Goal: Transaction & Acquisition: Purchase product/service

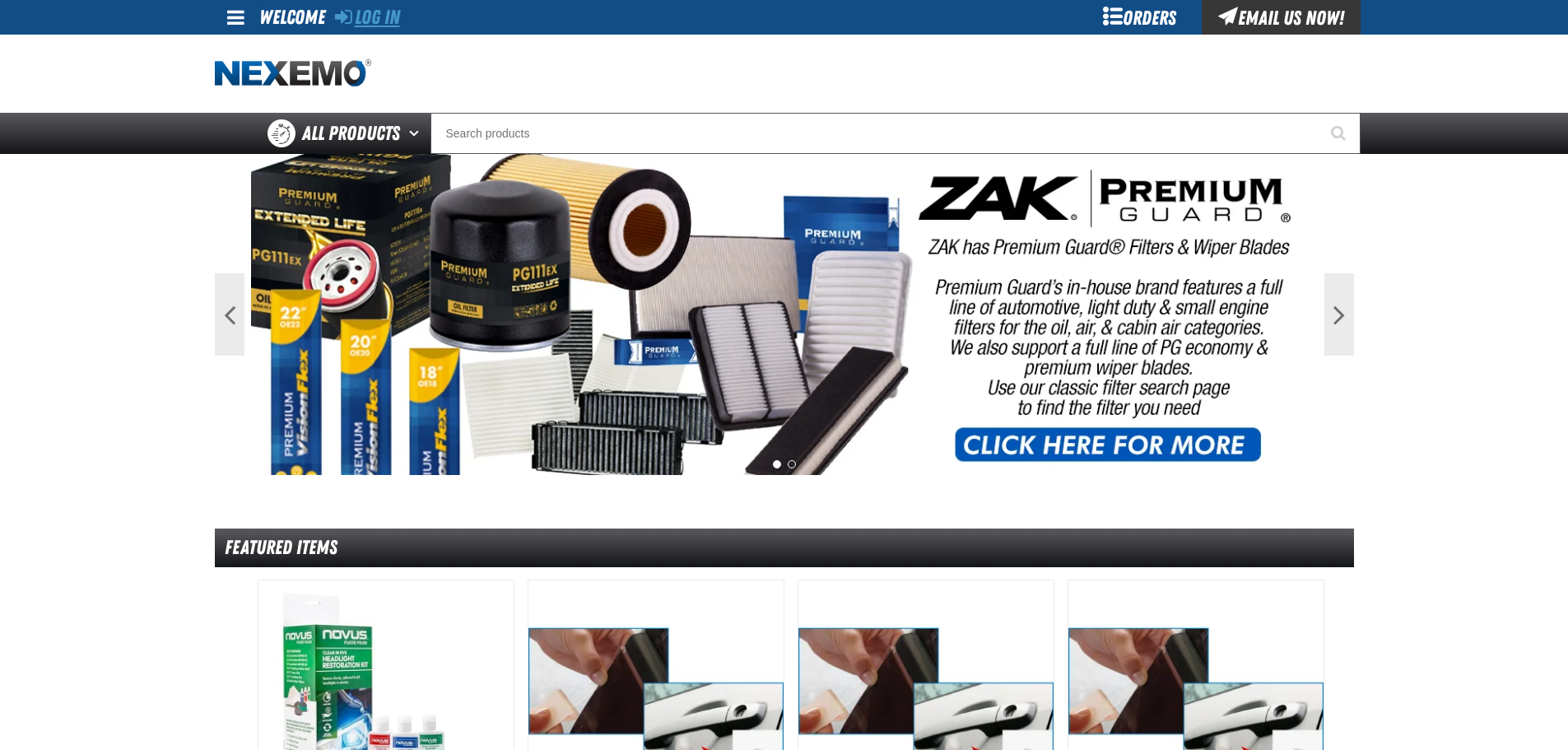
click at [377, 24] on link "Log In" at bounding box center [367, 17] width 65 height 23
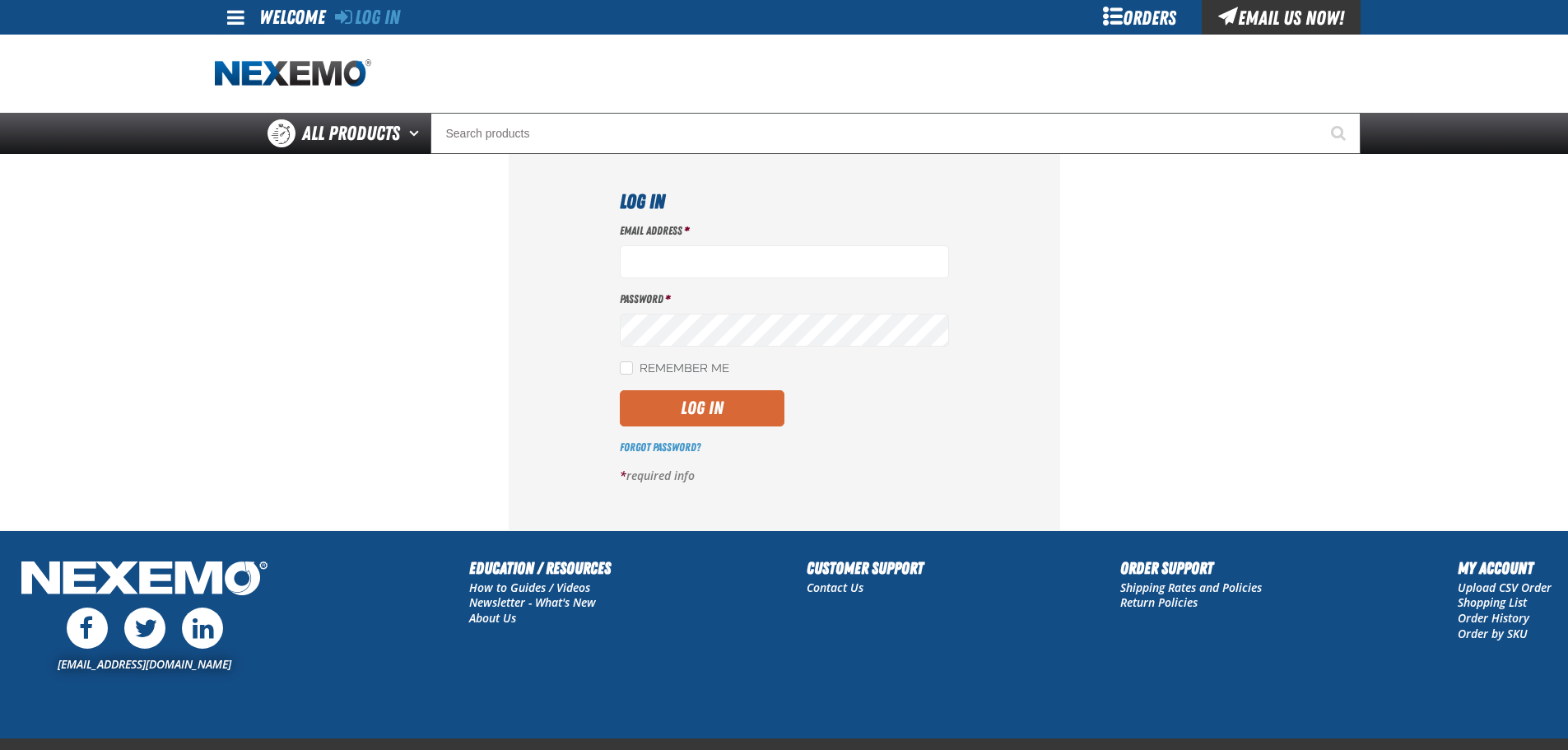
type input "[EMAIL_ADDRESS][DOMAIN_NAME]"
click at [690, 409] on button "Log In" at bounding box center [702, 408] width 165 height 36
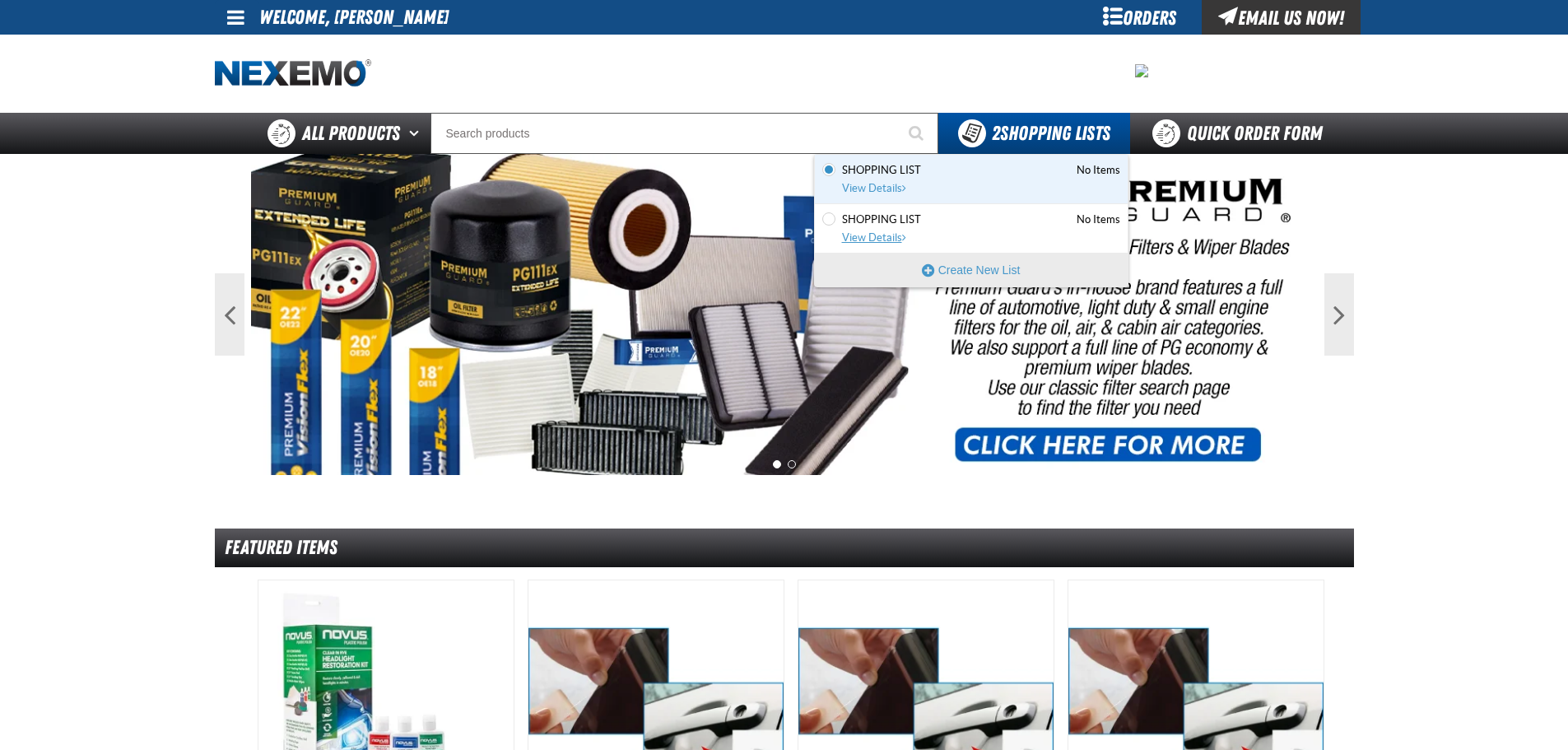
click at [859, 240] on span "View Details" at bounding box center [875, 237] width 67 height 12
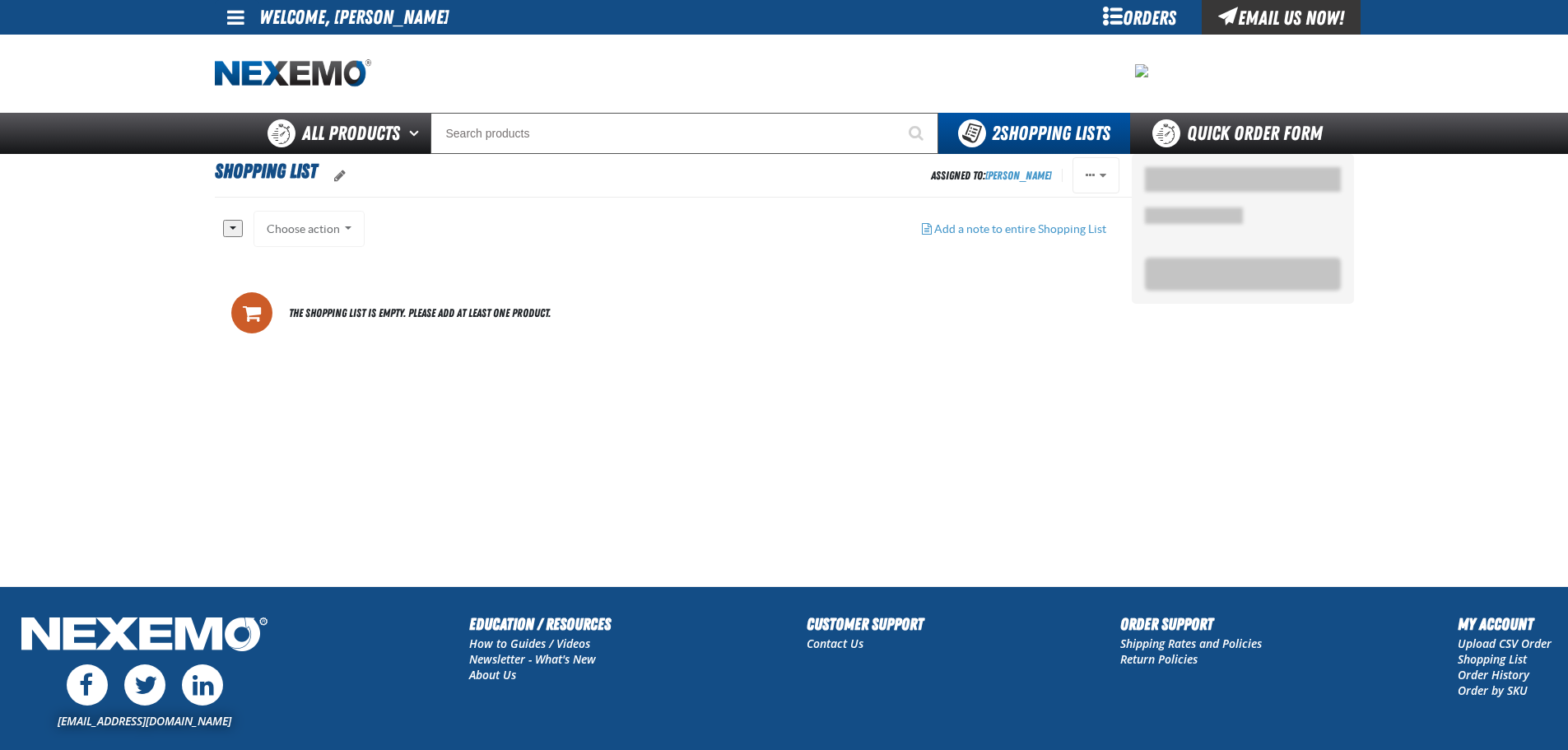
click at [305, 230] on div "Choose action Add to Shopping Cart Add to Shopping Cart Add to Shopping Cart Ad…" at bounding box center [309, 228] width 112 height 36
click at [234, 227] on button "button" at bounding box center [232, 228] width 19 height 18
click at [248, 280] on link "None" at bounding box center [248, 278] width 48 height 22
click at [326, 234] on div "Choose action Add to Shopping Cart Add to Shopping Cart Add to Shopping Cart Ad…" at bounding box center [309, 228] width 112 height 36
click at [353, 229] on div "Choose action Add to Shopping Cart Add to Shopping Cart Add to Shopping Cart Ad…" at bounding box center [309, 228] width 112 height 36
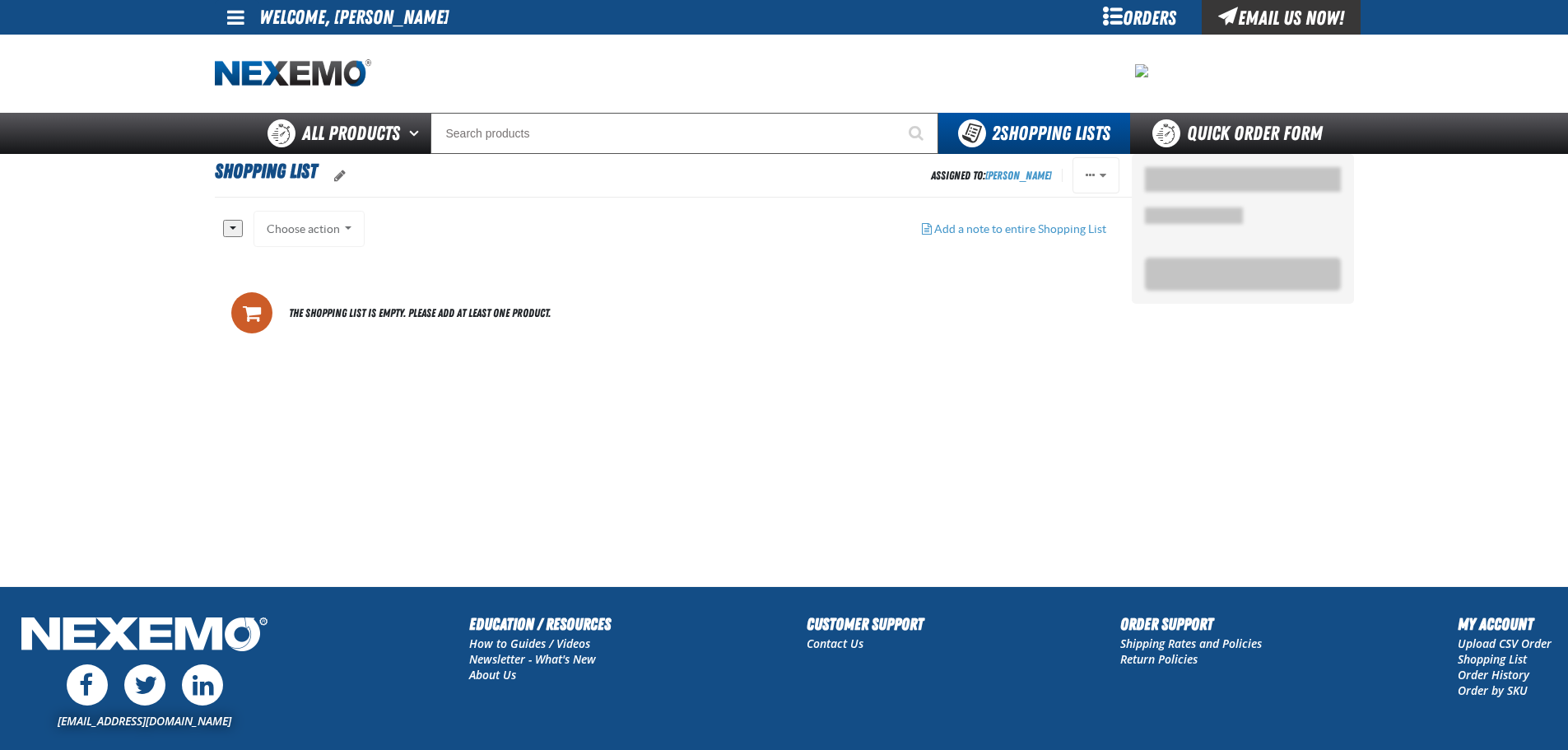
click at [345, 224] on div "Choose action Add to Shopping Cart Add to Shopping Cart Add to Shopping Cart Ad…" at bounding box center [309, 228] width 112 height 36
click at [288, 227] on div "Choose action Add to Shopping Cart Add to Shopping Cart Add to Shopping Cart Ad…" at bounding box center [309, 228] width 112 height 36
click at [317, 227] on div "Choose action Add to Shopping Cart Add to Shopping Cart Add to Shopping Cart Ad…" at bounding box center [309, 228] width 112 height 36
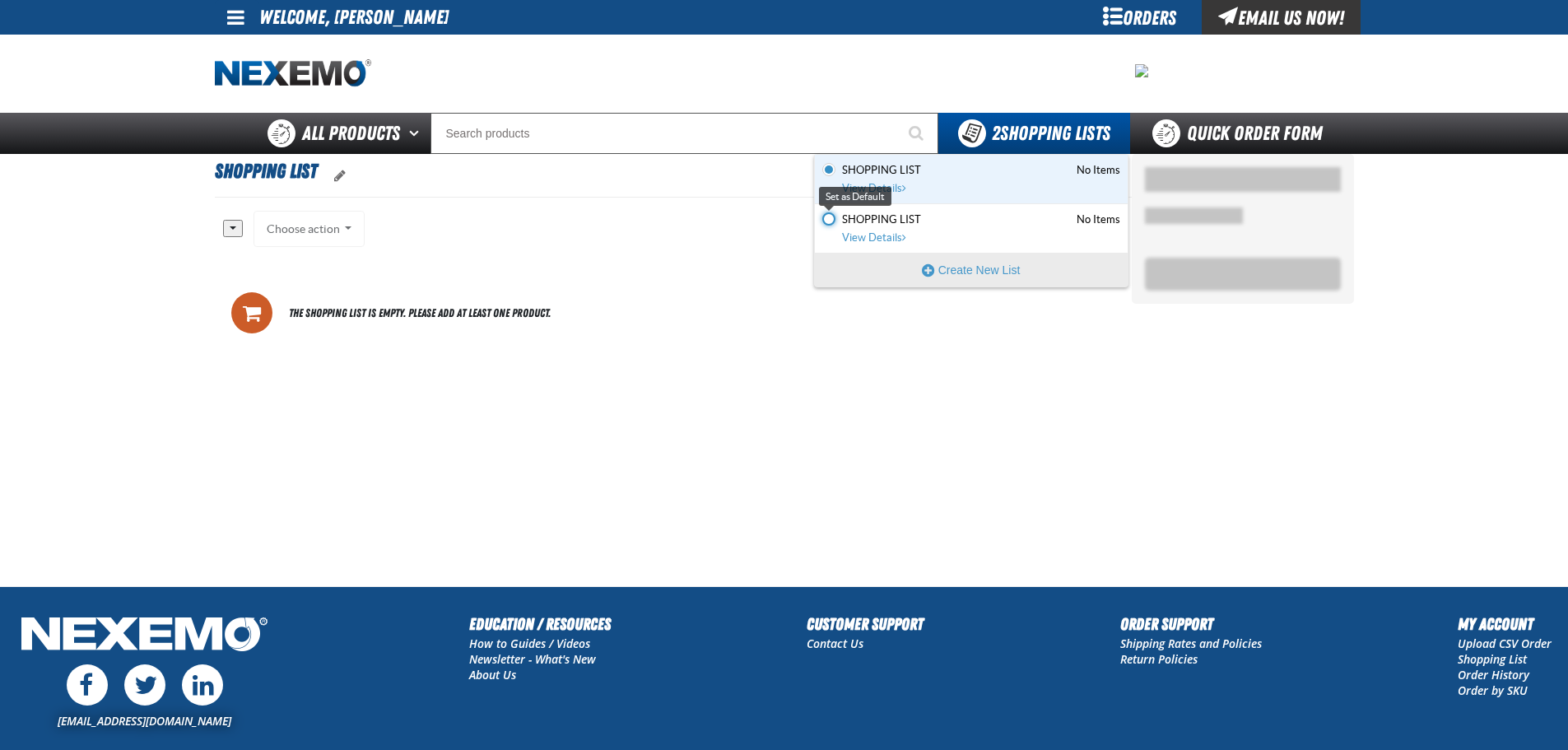
click at [832, 218] on input "Set the Shopping List as Default" at bounding box center [829, 219] width 13 height 13
radio input "true"
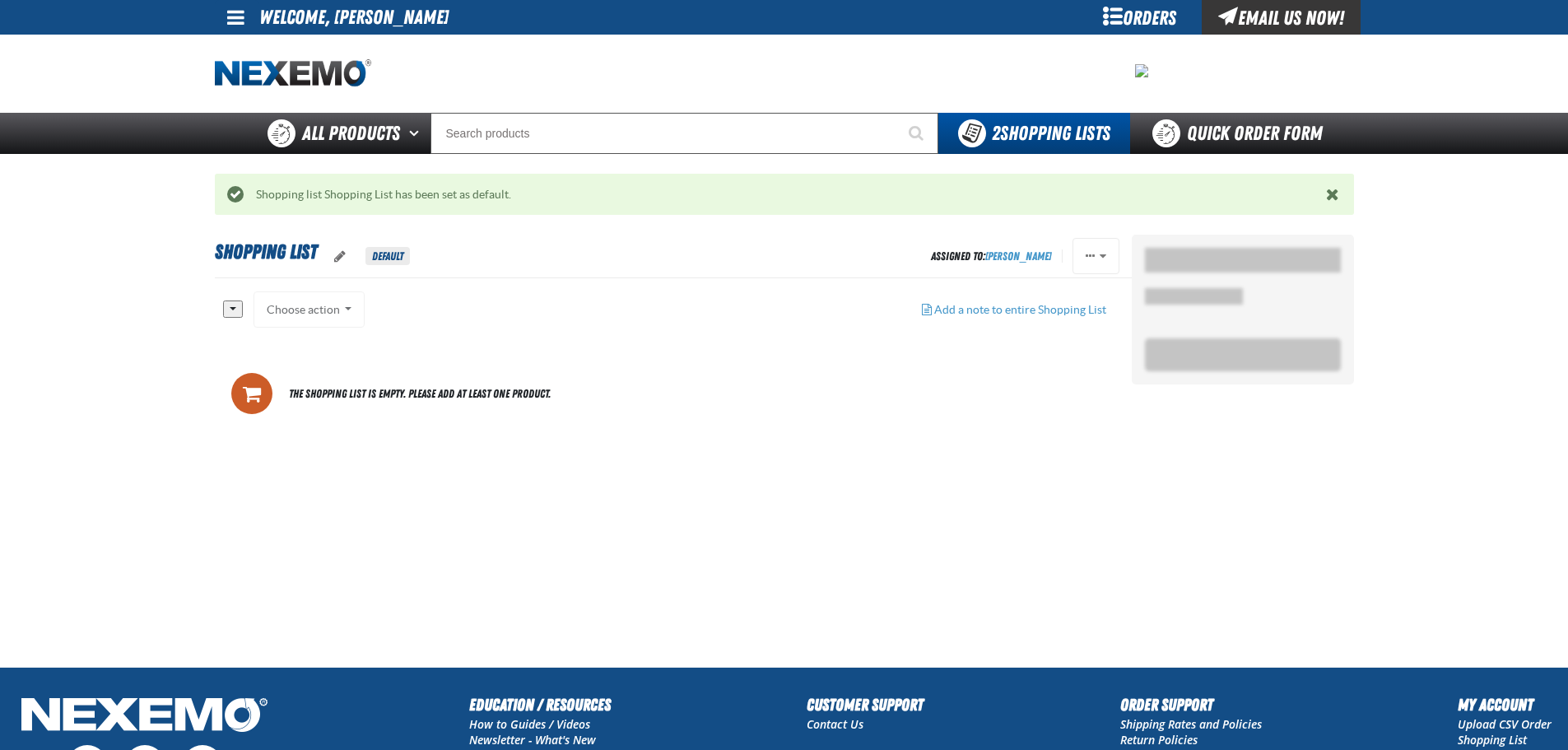
click at [105, 360] on main "Shopping List Default Assigned To: Chase Lacey Reassign Set as Default Delete" at bounding box center [784, 450] width 1568 height 432
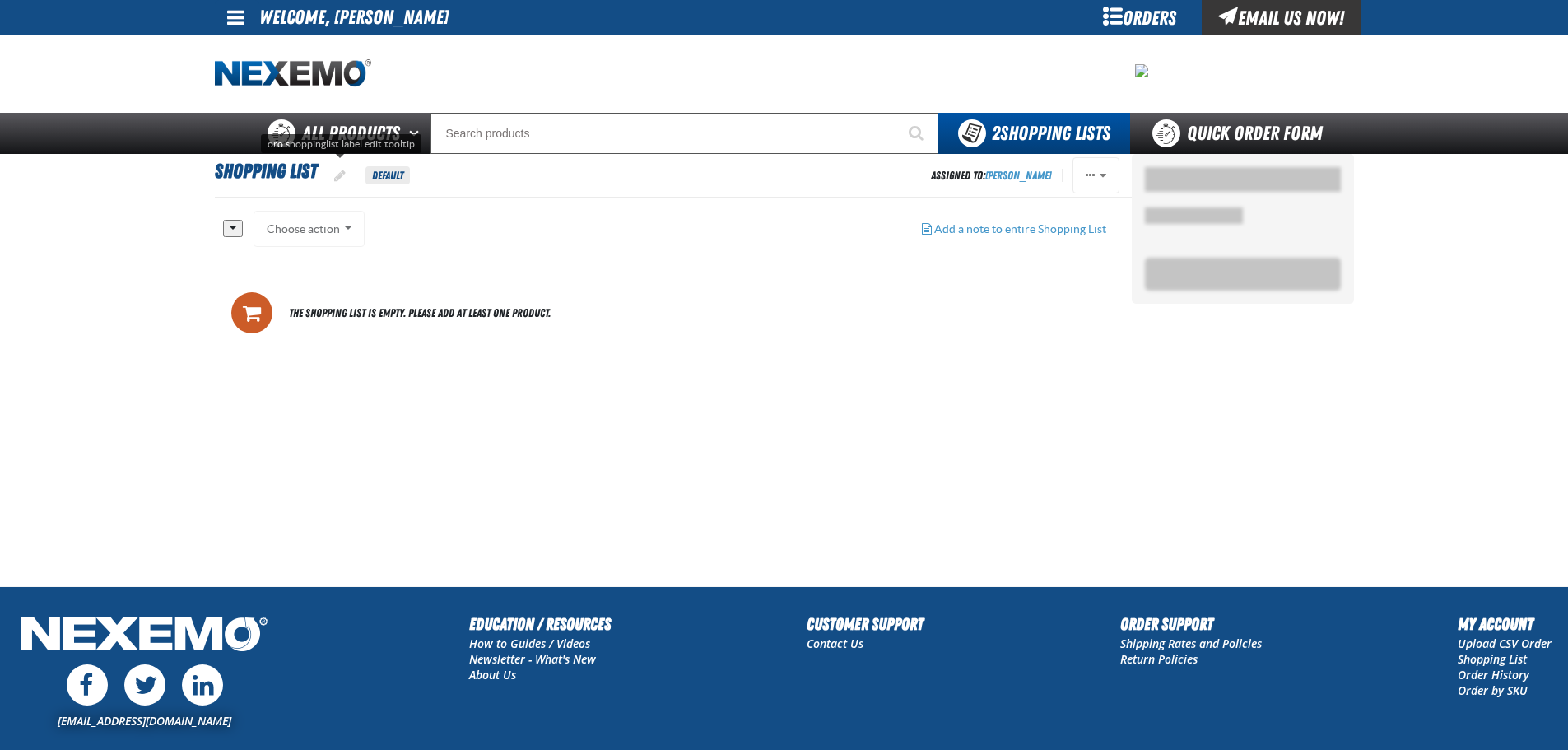
click at [340, 175] on span "oro.shoppinglist.label.edit.tooltip" at bounding box center [340, 175] width 11 height 13
click at [235, 233] on button "button" at bounding box center [232, 228] width 19 height 18
click at [327, 228] on div "Choose action Add to Shopping Cart Add to Shopping Cart Add to Shopping Cart Ad…" at bounding box center [309, 229] width 112 height 36
click at [241, 233] on button "button" at bounding box center [232, 228] width 19 height 18
click at [243, 256] on link "All" at bounding box center [248, 257] width 48 height 22
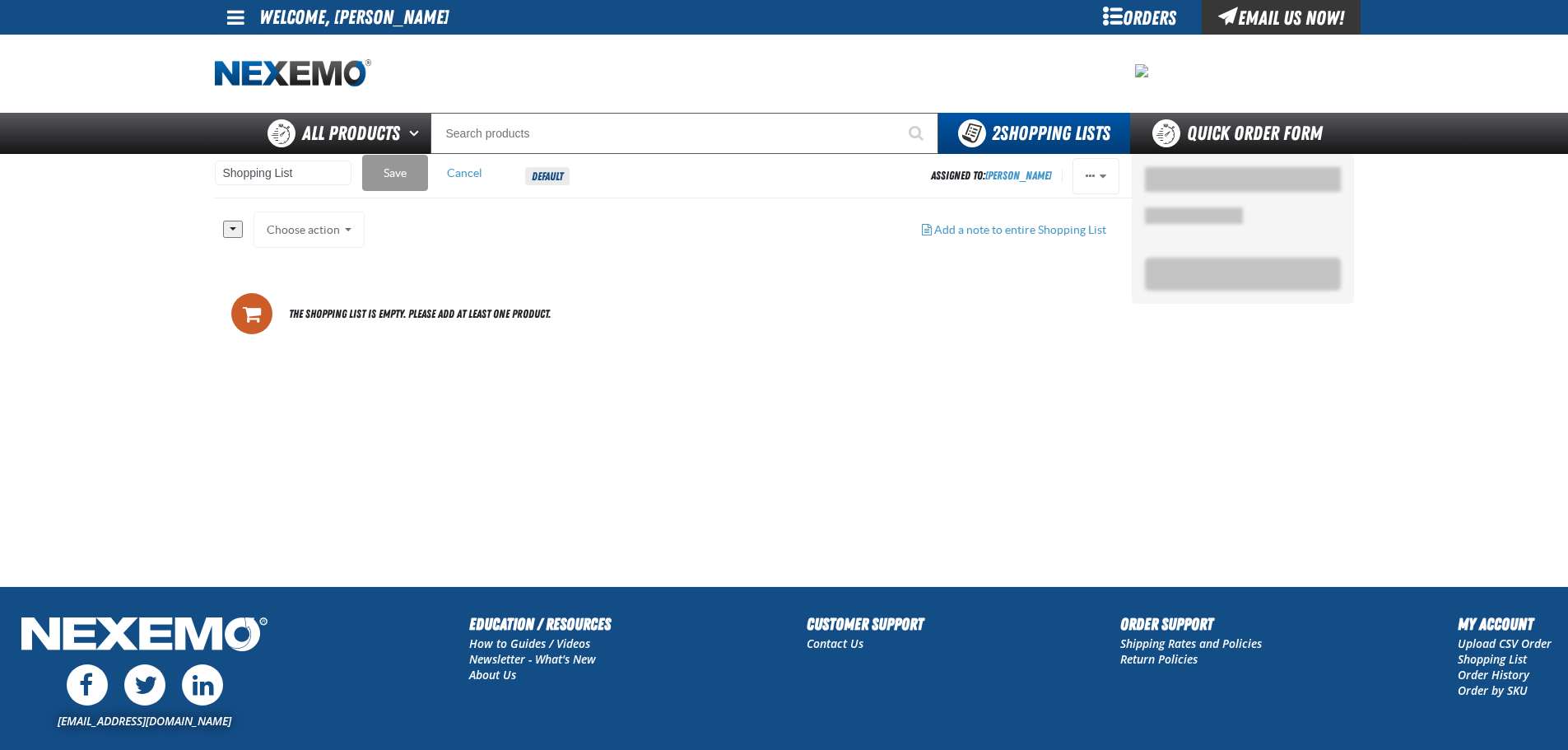
click at [327, 230] on div "Choose action Add to Shopping Cart Add to Shopping Cart Add to Shopping Cart Ad…" at bounding box center [309, 229] width 112 height 36
click at [334, 230] on div "Choose action Add to Shopping Cart Add to Shopping Cart Add to Shopping Cart Ad…" at bounding box center [309, 229] width 112 height 36
click at [296, 310] on span "The Shopping List is empty. Please add at least one product." at bounding box center [419, 314] width 262 height 23
click at [229, 227] on button "button" at bounding box center [232, 228] width 19 height 18
click at [241, 256] on link "All" at bounding box center [248, 257] width 48 height 22
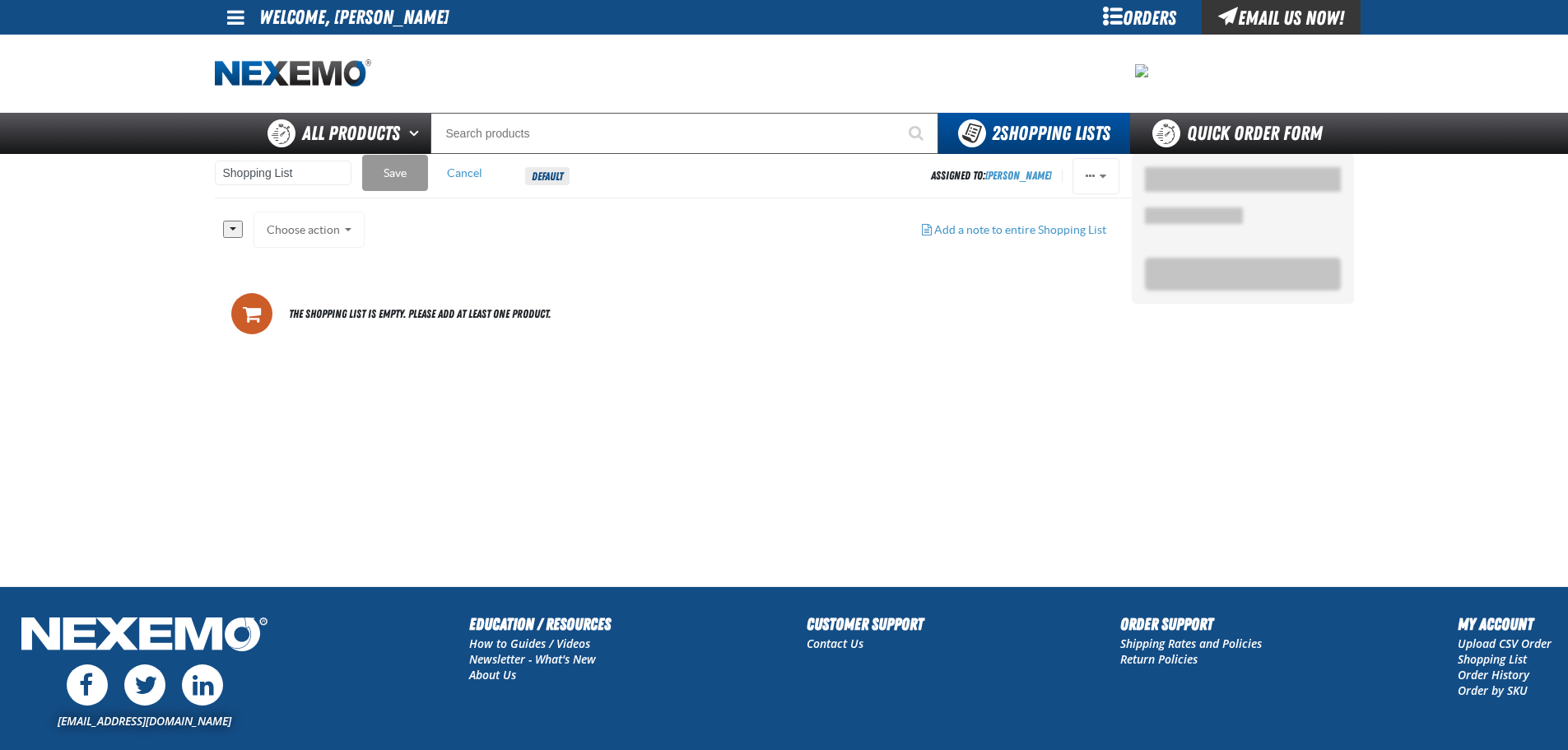
click at [241, 225] on button "button" at bounding box center [232, 228] width 19 height 18
click at [243, 275] on link "None" at bounding box center [248, 279] width 48 height 22
click at [480, 175] on button "Cancel" at bounding box center [464, 172] width 66 height 36
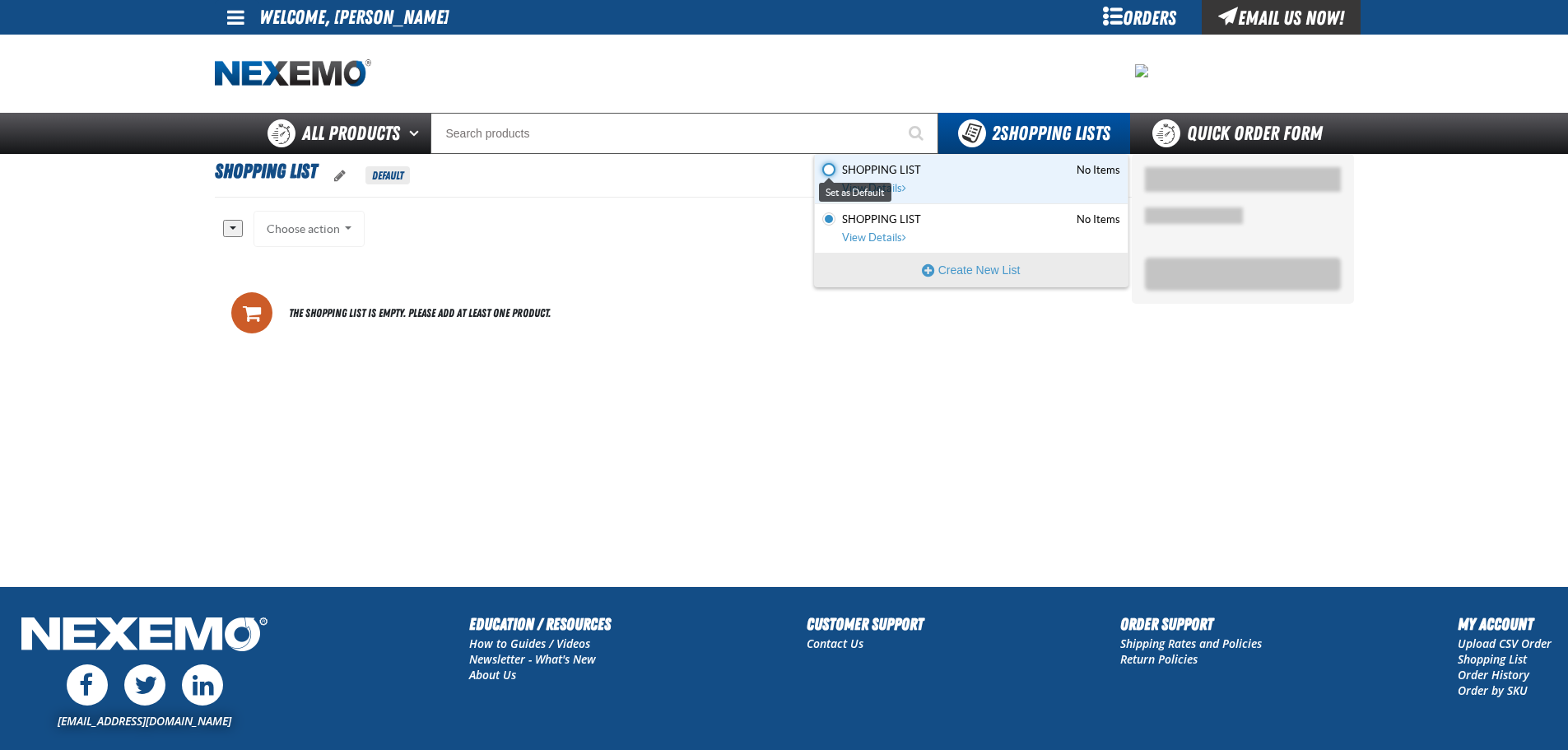
click at [830, 174] on input "Set the Shopping List as Default" at bounding box center [829, 169] width 13 height 13
radio input "true"
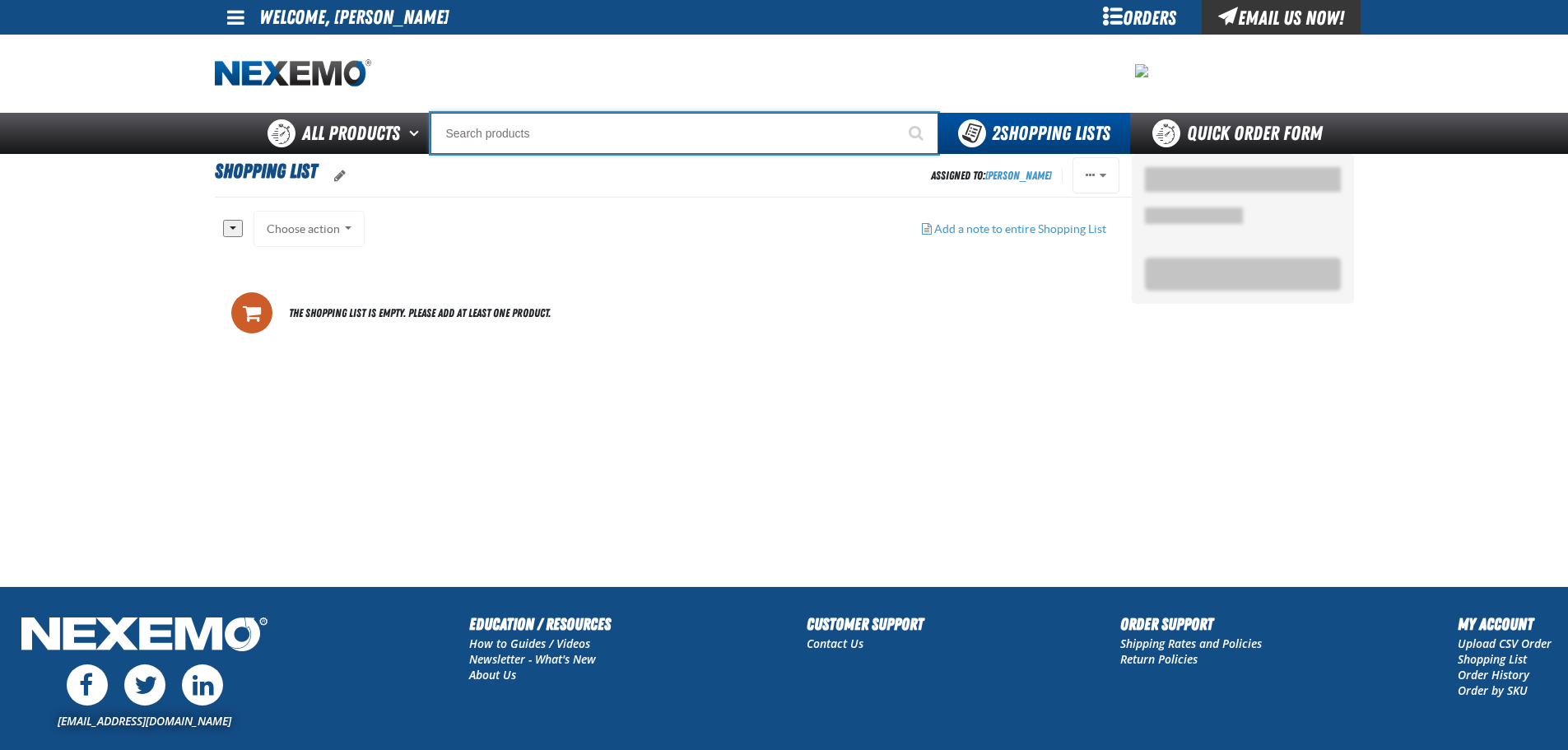
click at [507, 131] on input "Search" at bounding box center [684, 133] width 508 height 41
paste input "XPEL PRIME Color Stable Black 30% VLT (36" x 100')"
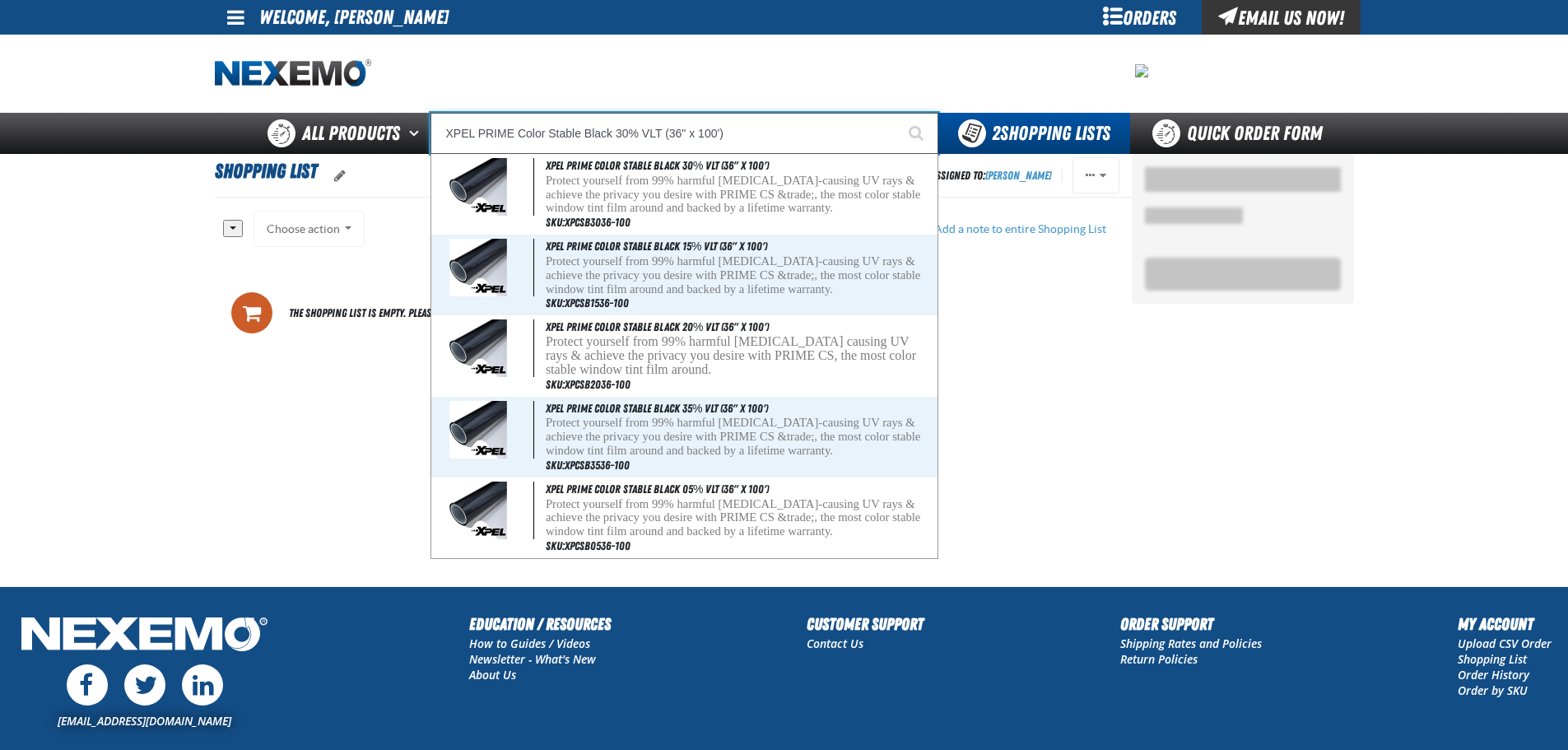
click at [681, 135] on input "XPEL PRIME Color Stable Black 30% VLT (36" x 100')" at bounding box center [684, 133] width 508 height 41
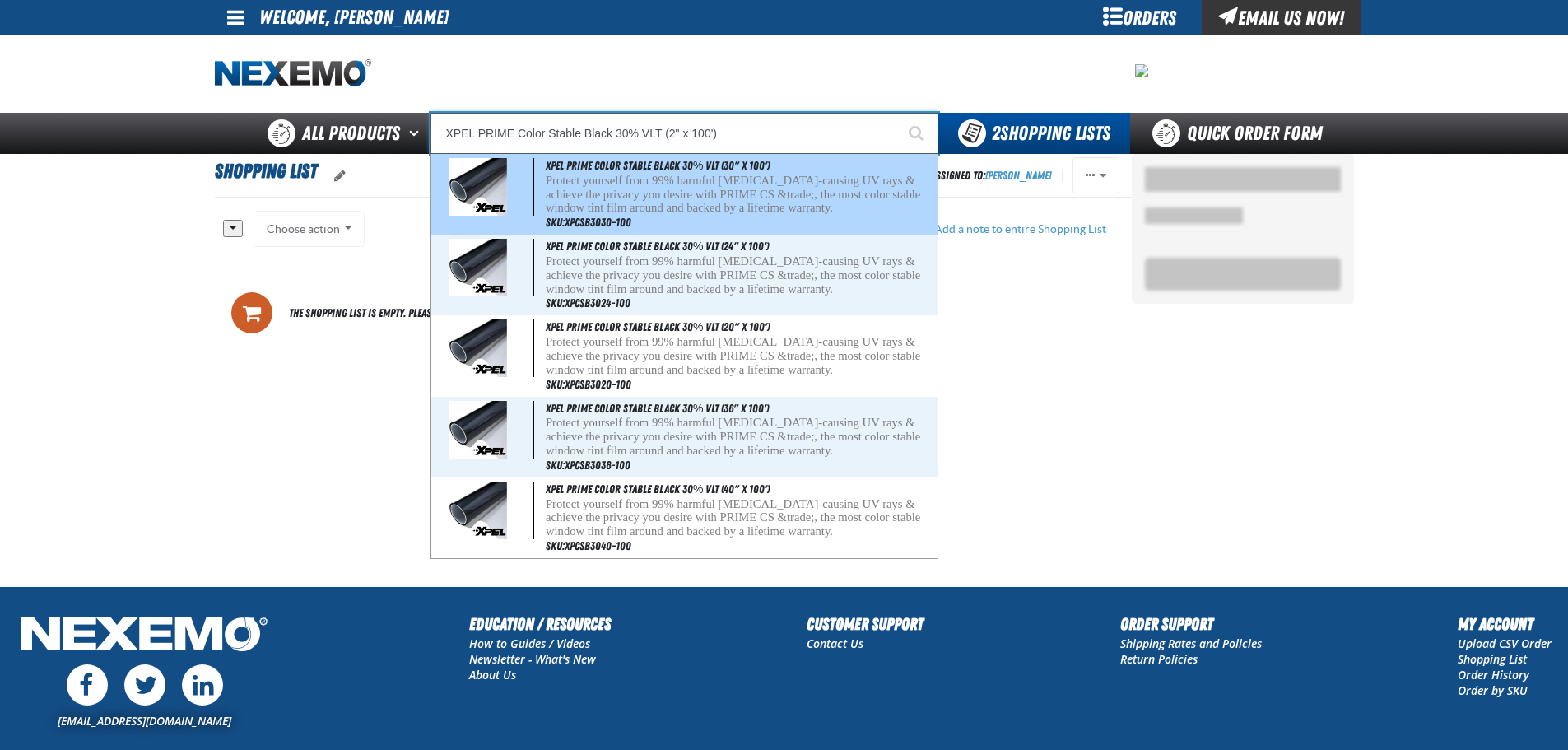
type input "XPEL PRIME Color Stable Black 30% VLT (24" x 100')"
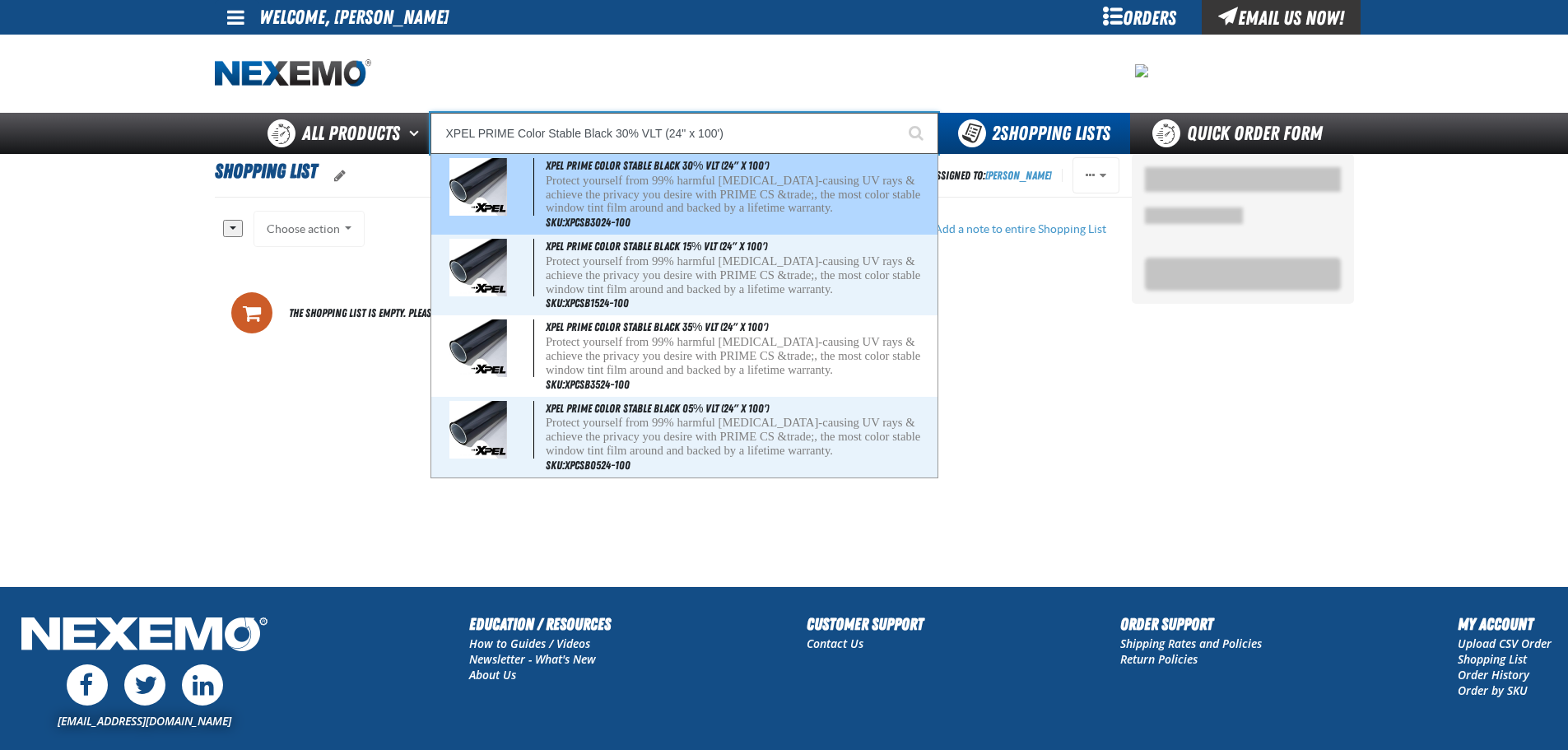
click at [688, 191] on p "Protect yourself from 99% harmful [MEDICAL_DATA]-causing UV rays & achieve the …" at bounding box center [740, 194] width 389 height 41
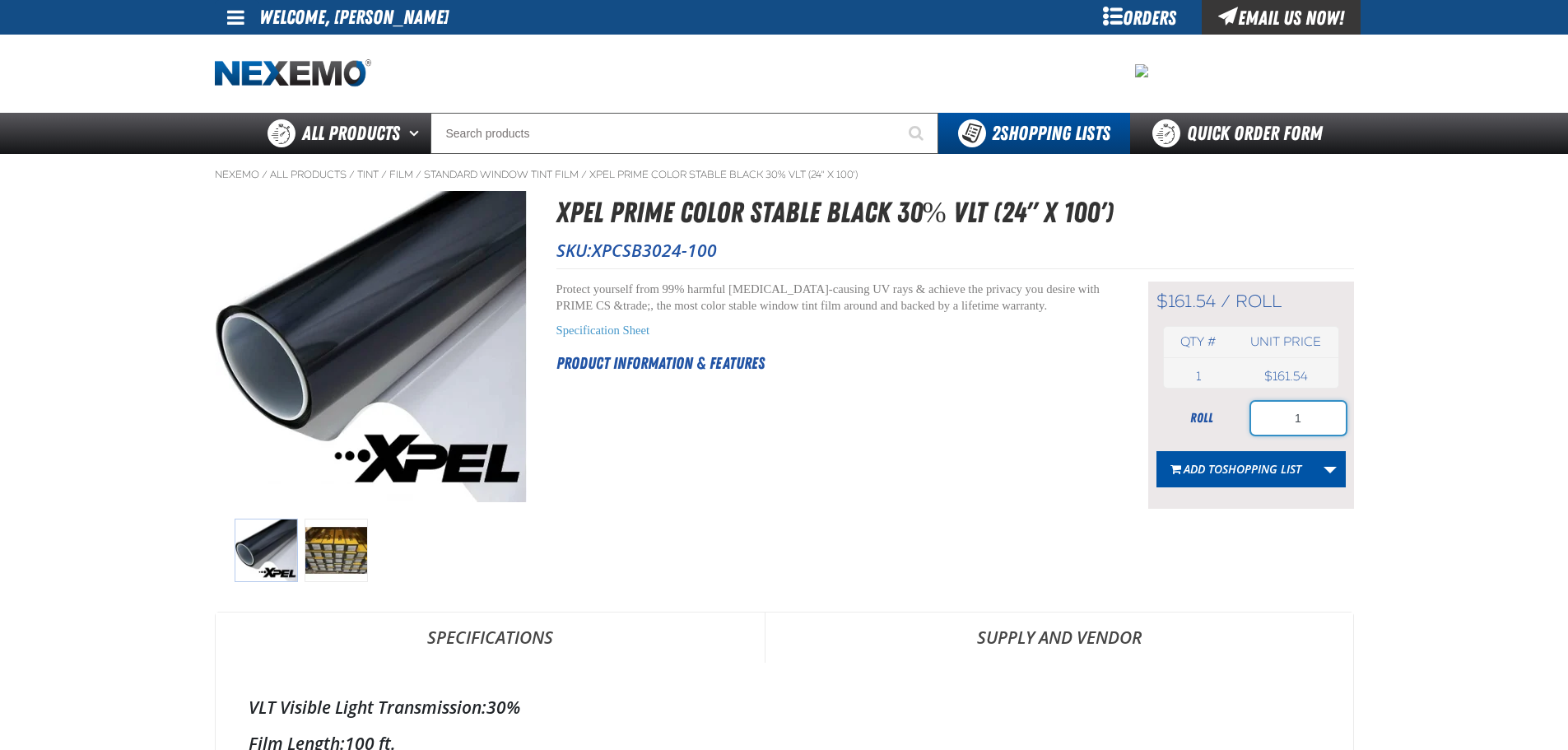
drag, startPoint x: 1278, startPoint y: 414, endPoint x: 1303, endPoint y: 413, distance: 25.0
click at [1303, 413] on input "1" at bounding box center [1298, 418] width 94 height 33
type input "2"
click at [1007, 487] on div "Short Description: Protect yourself from 99% harmful cancer-causing UV rays & a…" at bounding box center [831, 395] width 550 height 227
click at [1265, 480] on button "Add to Shopping List" at bounding box center [1236, 469] width 159 height 36
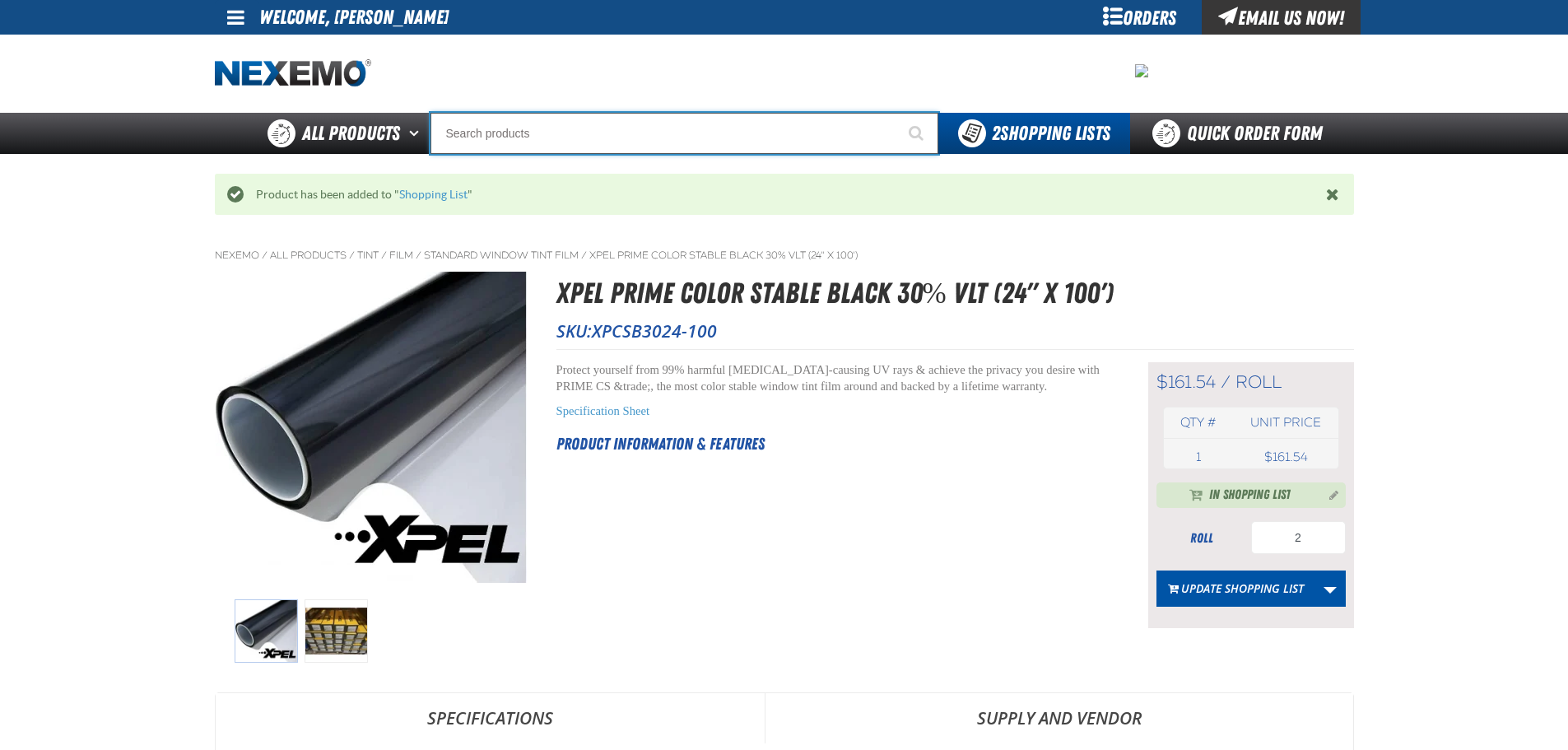
click at [485, 132] on input "Search" at bounding box center [684, 133] width 508 height 41
paste input "GENERIC MD 18" DOOR EDGE"
type input "GENERIC MD 18" DOOR EDGE"
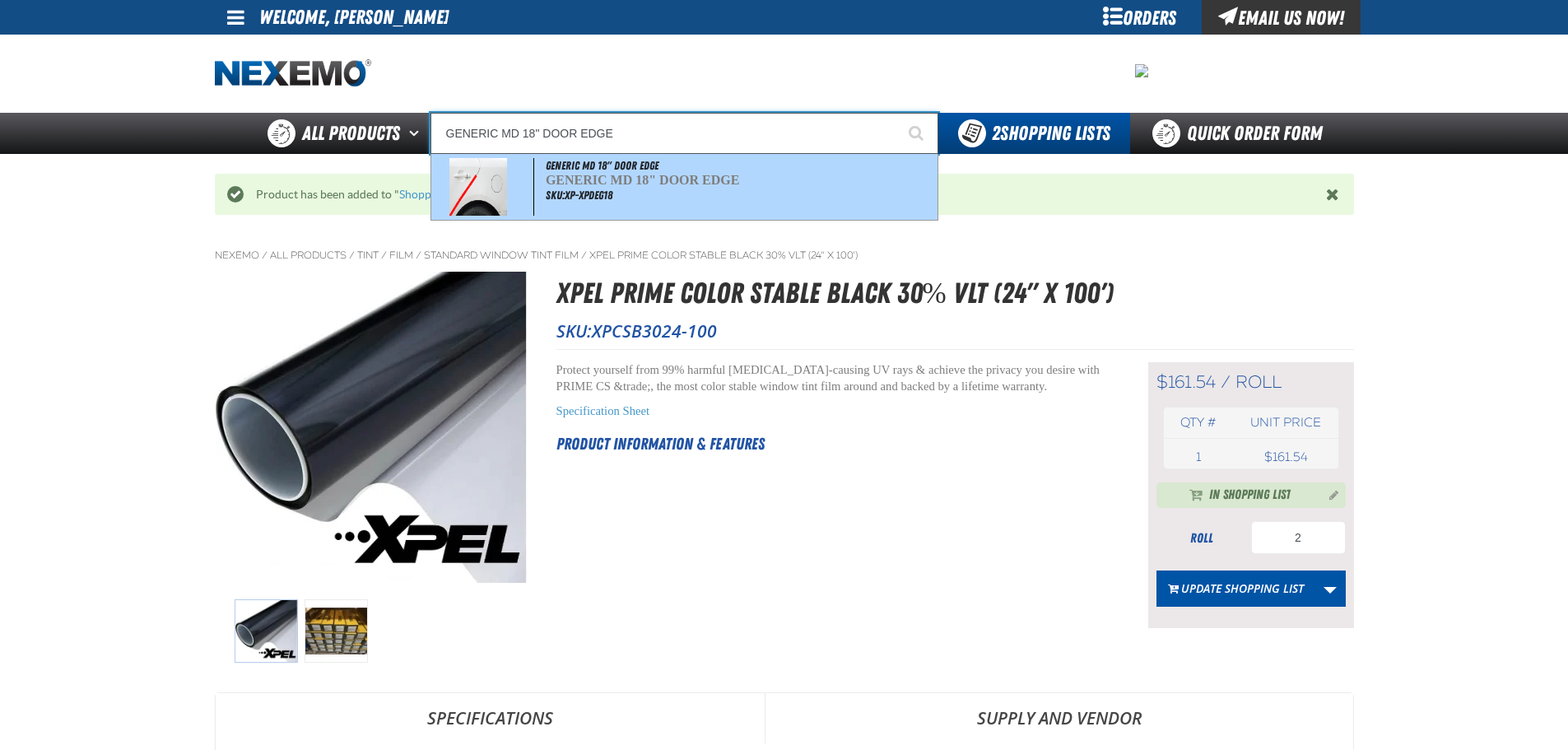
click at [488, 193] on img at bounding box center [478, 187] width 57 height 57
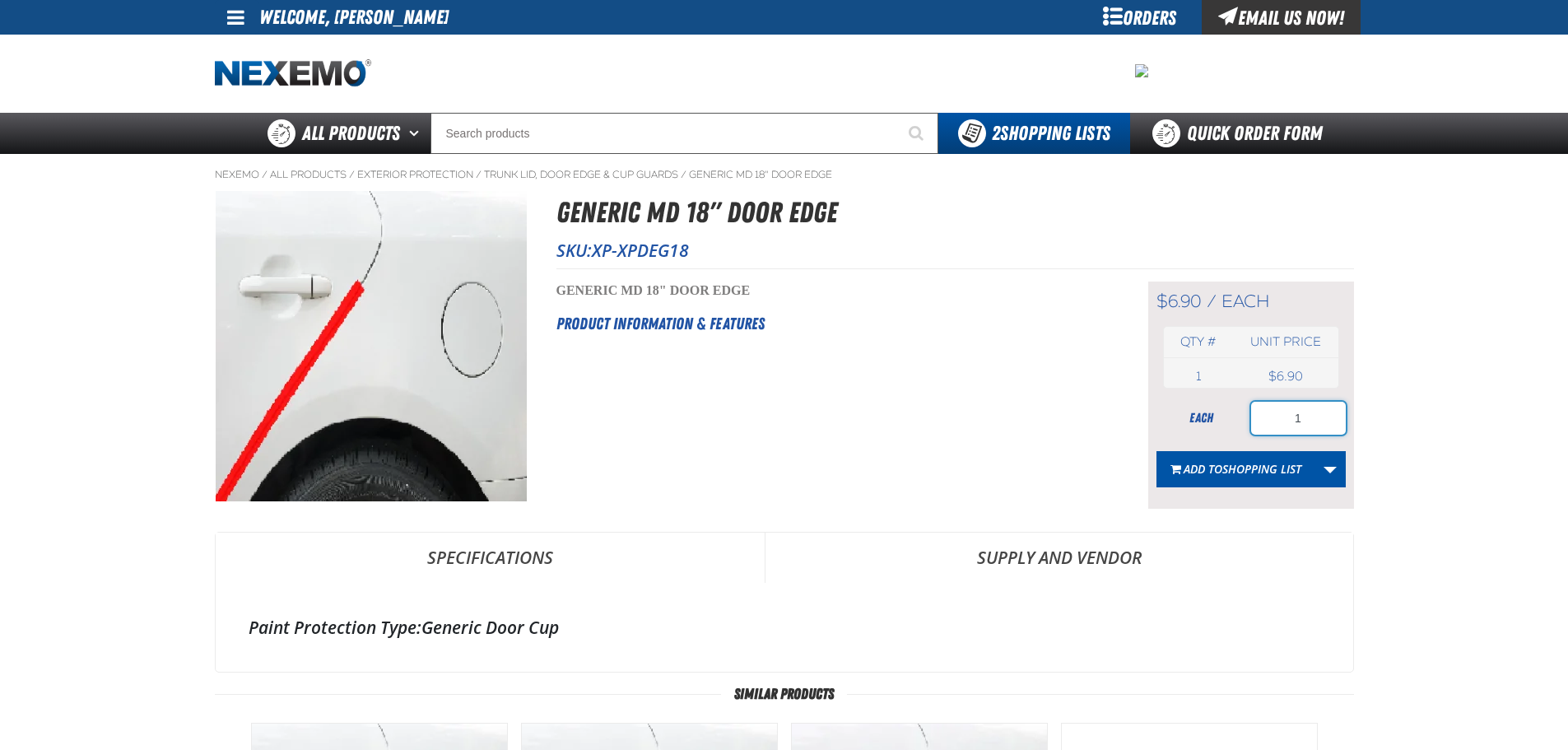
drag, startPoint x: 1280, startPoint y: 414, endPoint x: 1346, endPoint y: 419, distance: 66.2
click at [1346, 419] on div "$6.90 / each each Qty # Unit price 1 each USD" at bounding box center [1251, 395] width 205 height 227
type input "50"
click at [1406, 428] on main "Nexemo / All Products / / / 1" at bounding box center [784, 662] width 1568 height 1018
click at [1246, 472] on span "Shopping List" at bounding box center [1261, 468] width 79 height 16
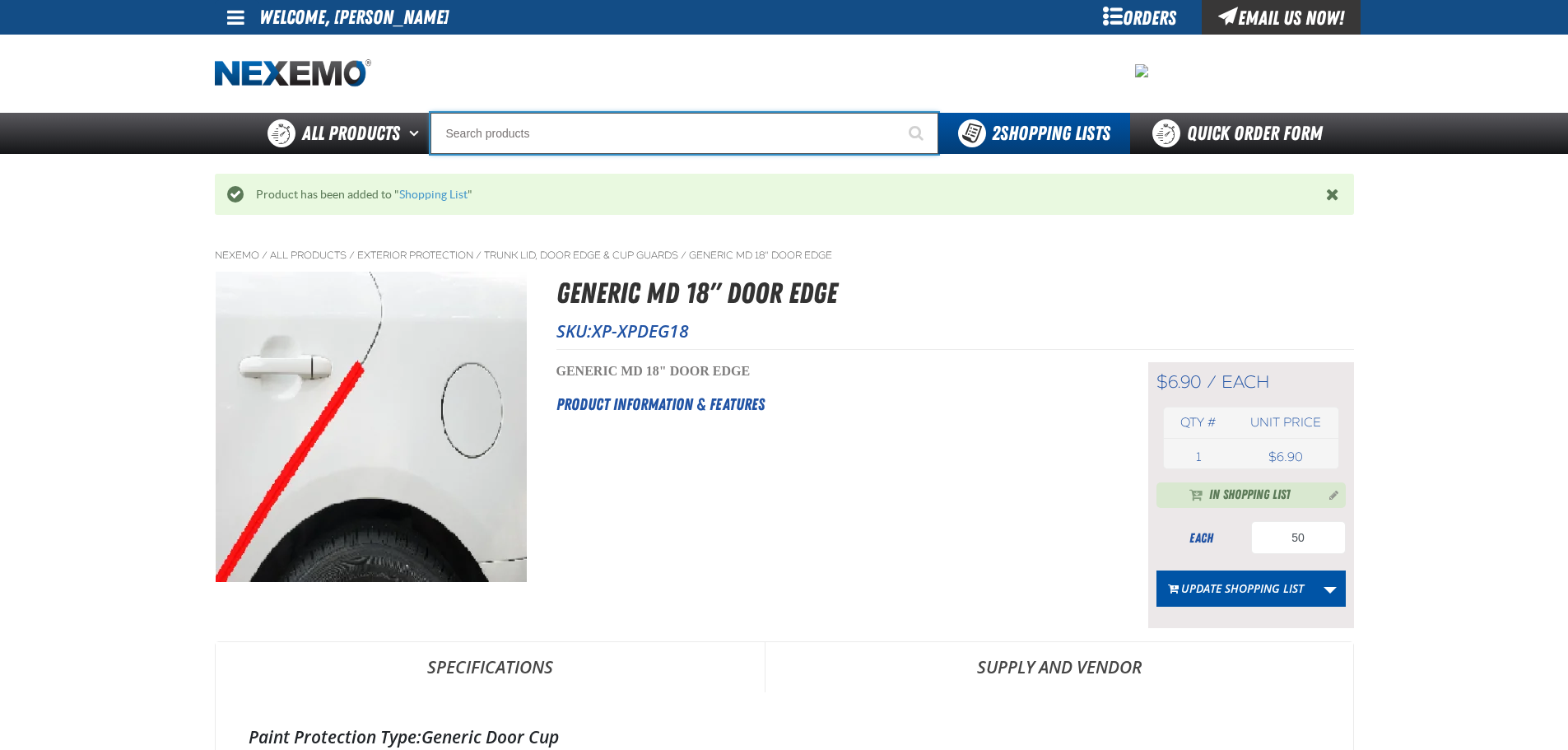
click at [477, 126] on input "Search" at bounding box center [684, 133] width 508 height 41
paste input "GENERIC SM 4 DOOR CUP"
type input "GENERIC SM 4 DOOR CUP"
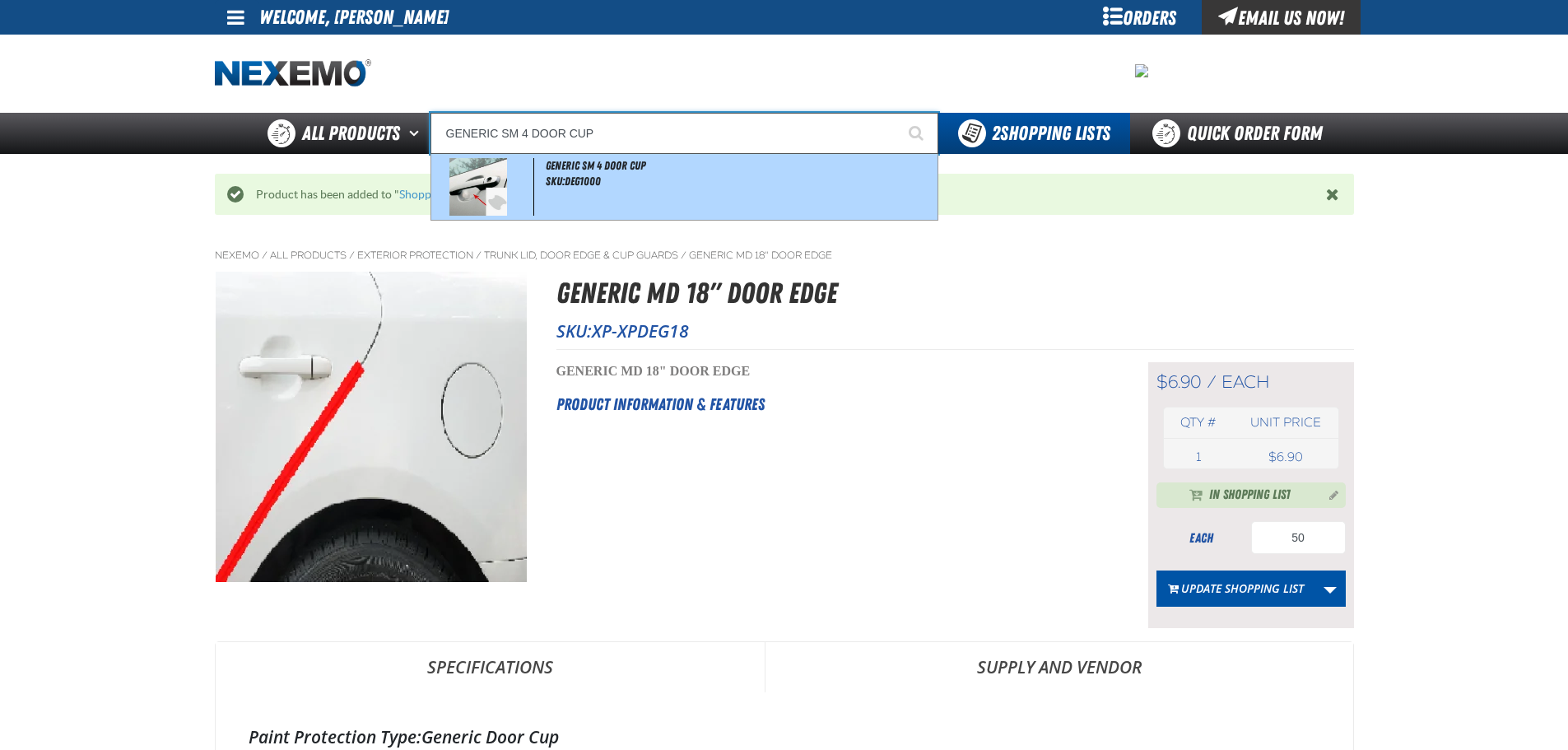
click at [500, 187] on img at bounding box center [478, 187] width 57 height 57
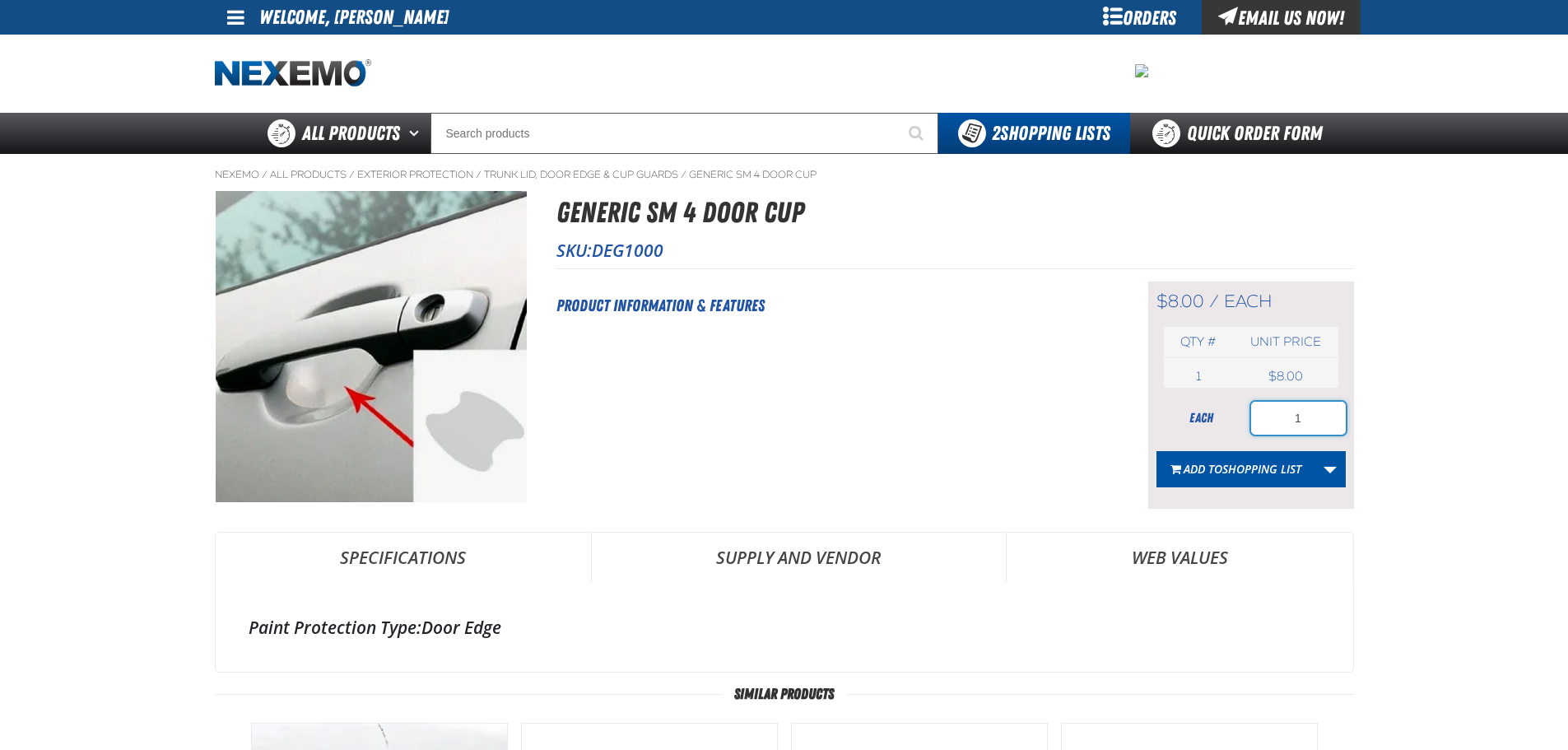
drag, startPoint x: 1290, startPoint y: 419, endPoint x: 1368, endPoint y: 428, distance: 78.5
click at [1368, 428] on main "Nexemo / All Products / / / DEG1000" at bounding box center [784, 662] width 1568 height 1018
type input "50"
click at [1254, 476] on button "Add to Shopping List" at bounding box center [1236, 469] width 159 height 36
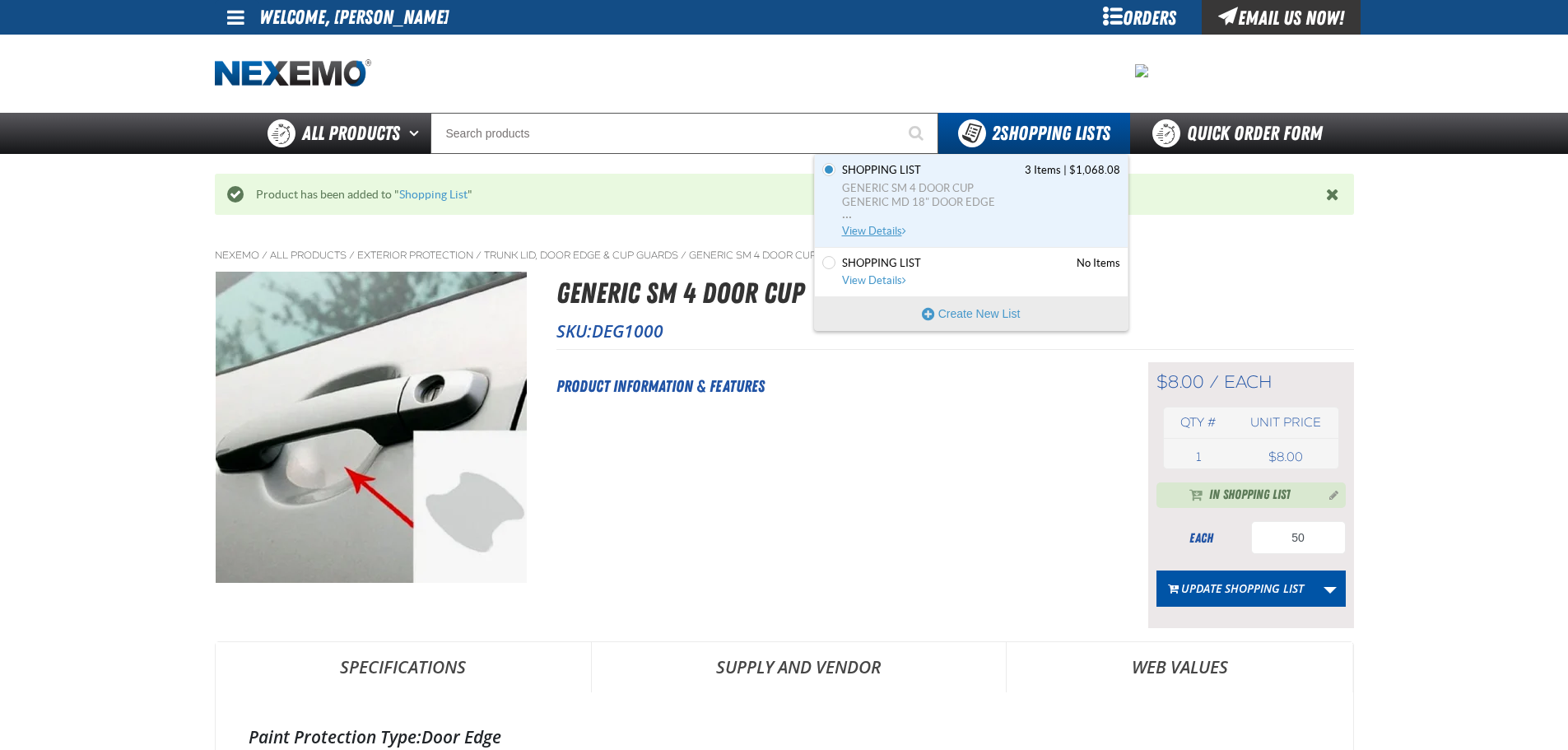
click at [888, 206] on span "GENERIC MD 18" DOOR EDGE" at bounding box center [981, 203] width 278 height 15
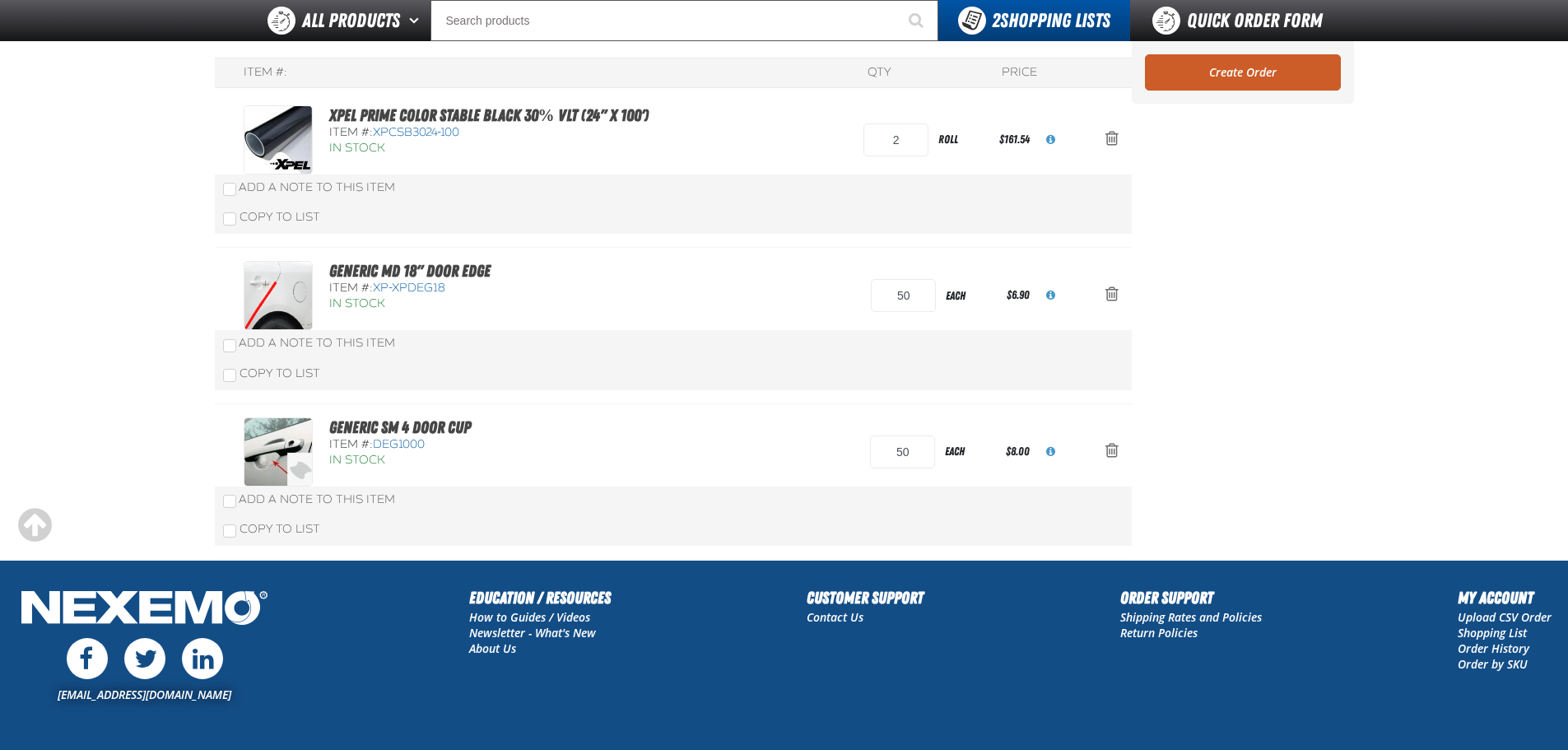
scroll to position [82, 0]
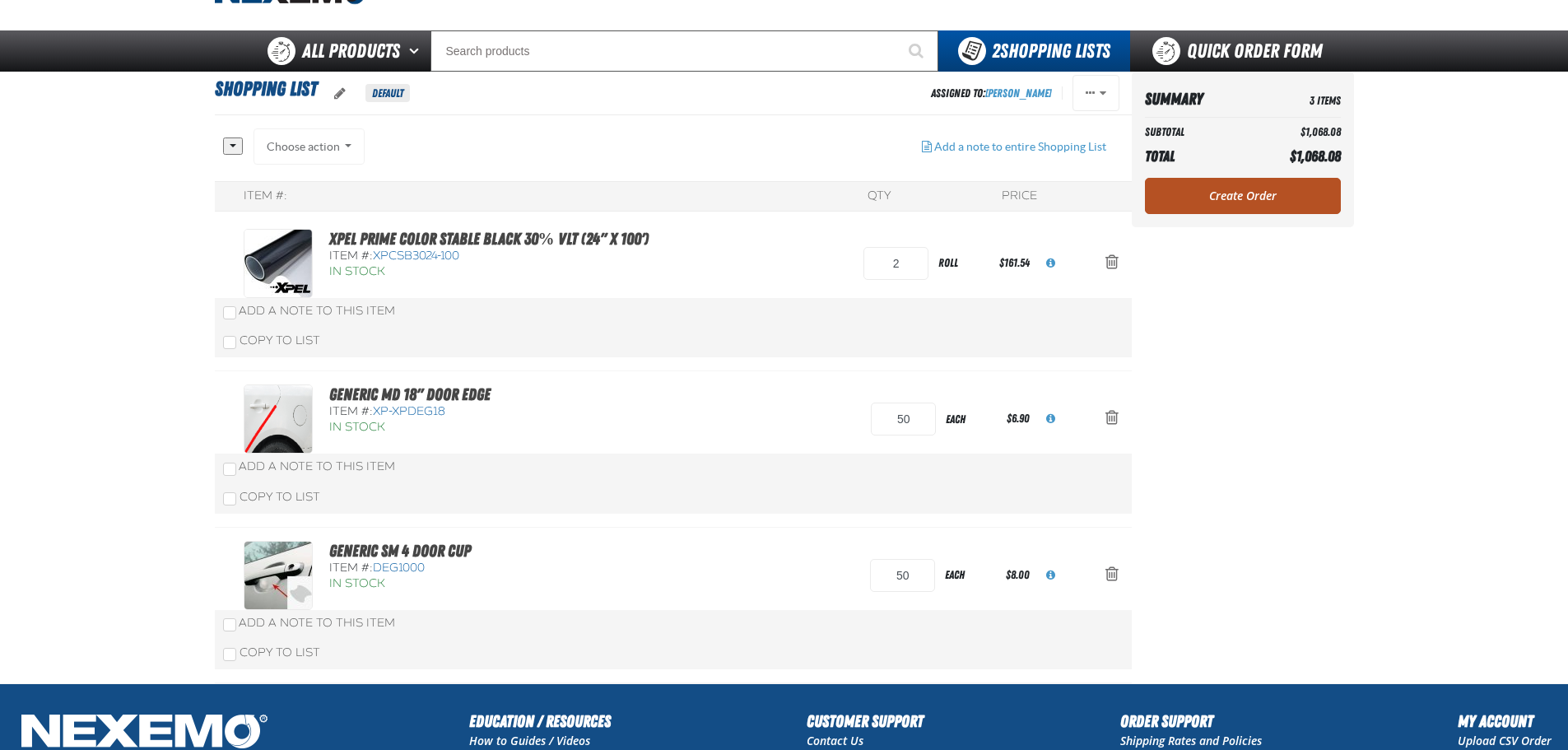
click at [1270, 194] on link "Create Order" at bounding box center [1243, 195] width 196 height 36
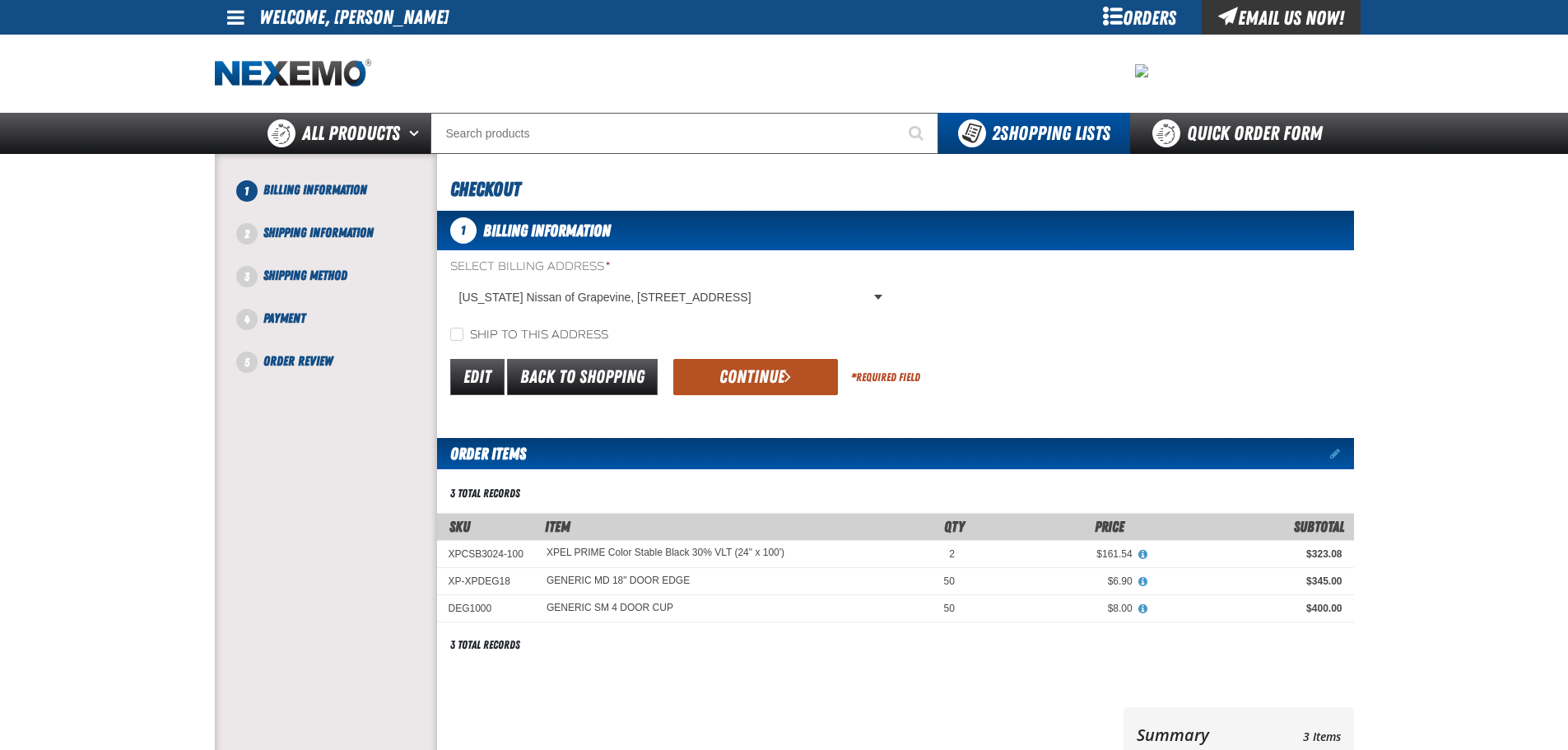
click at [731, 376] on button "Continue" at bounding box center [756, 376] width 165 height 36
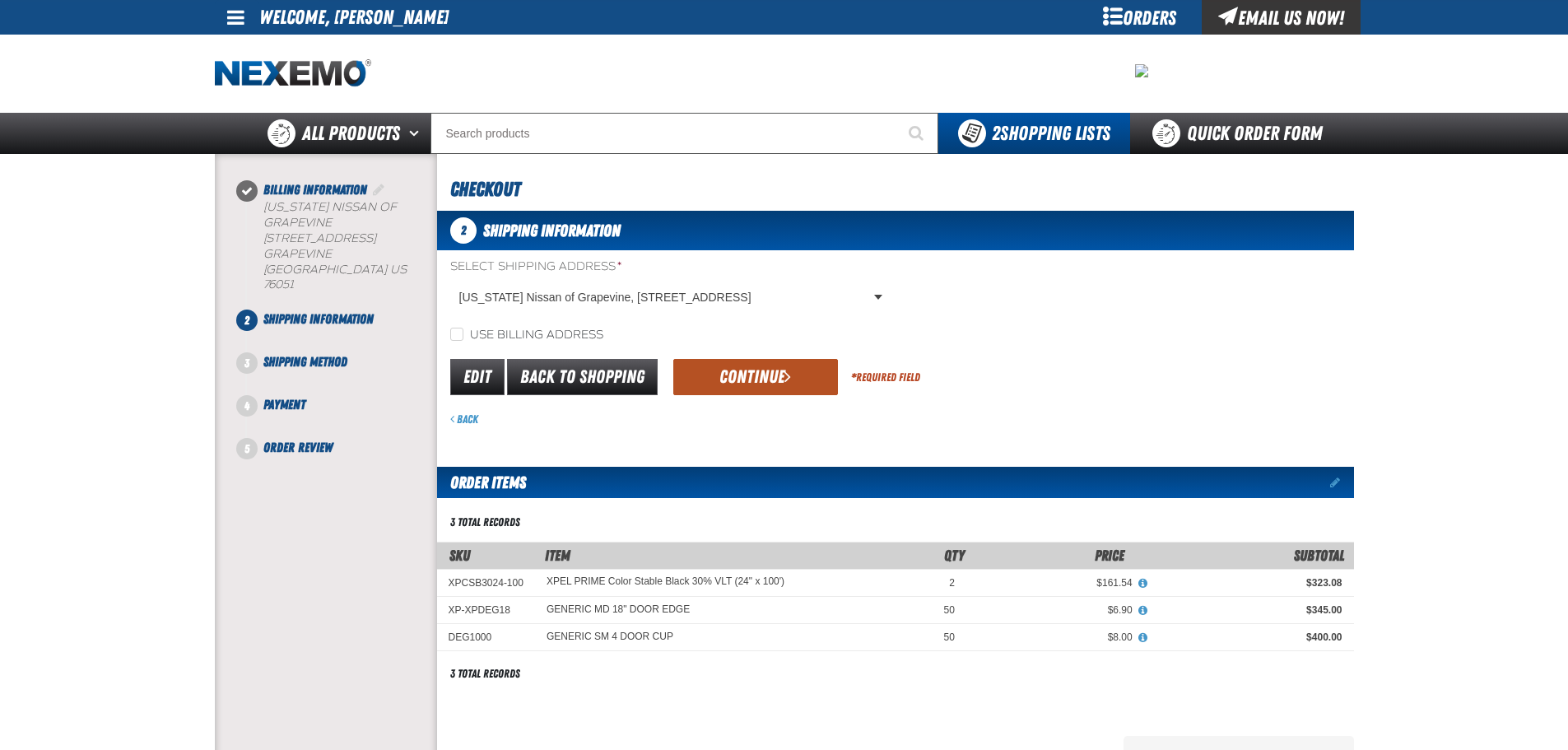
click at [734, 371] on button "Continue" at bounding box center [756, 376] width 165 height 36
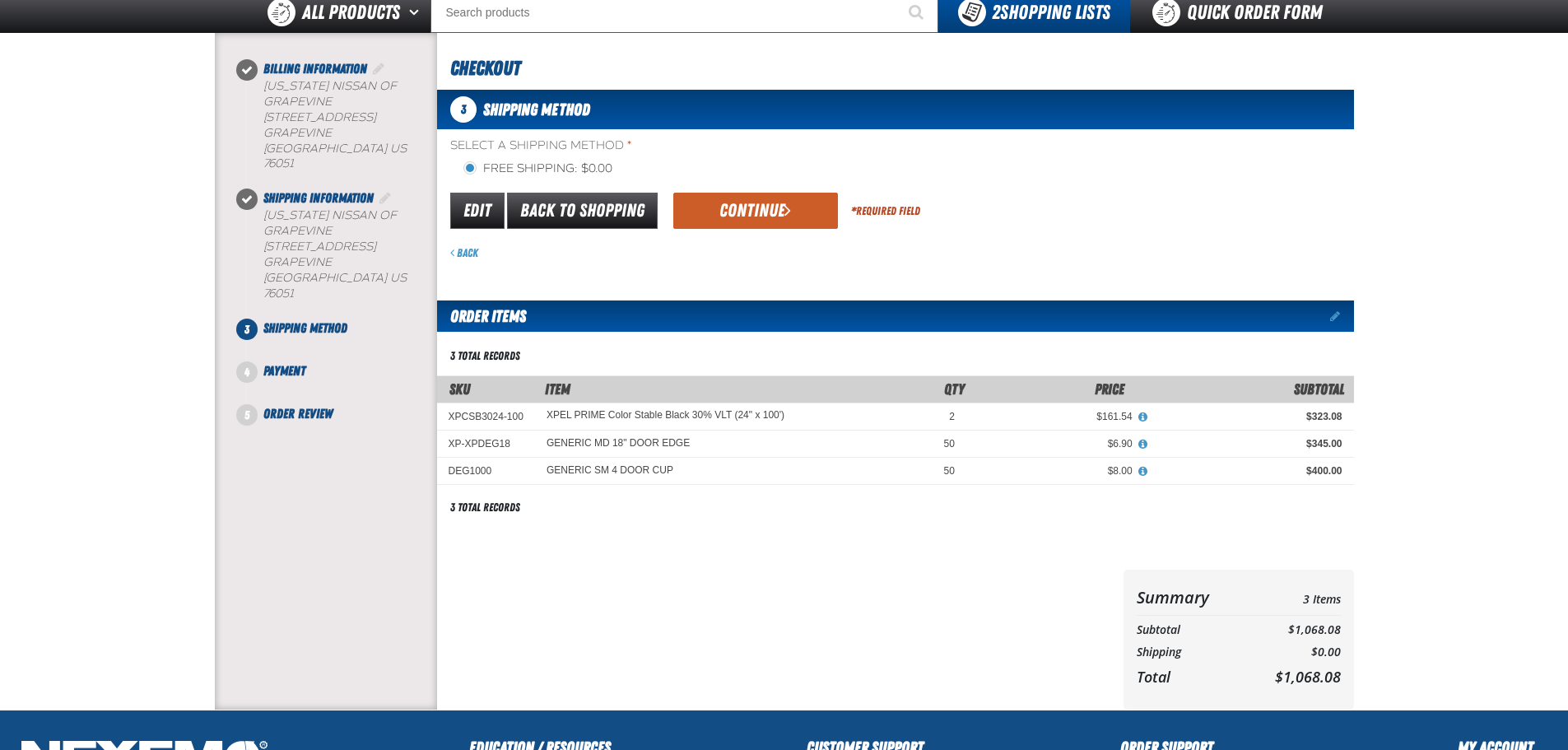
scroll to position [165, 0]
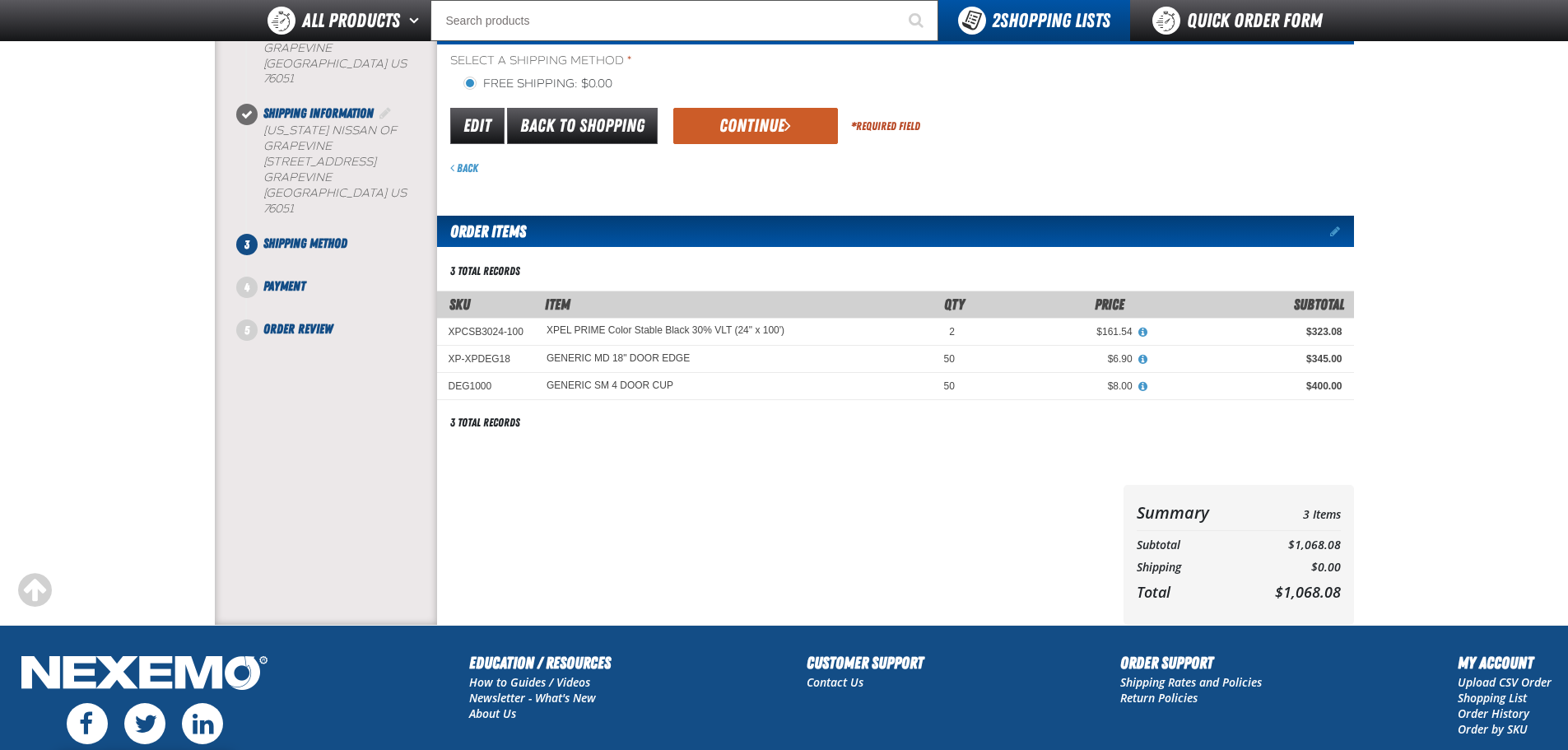
click at [754, 127] on button "Continue" at bounding box center [756, 126] width 165 height 36
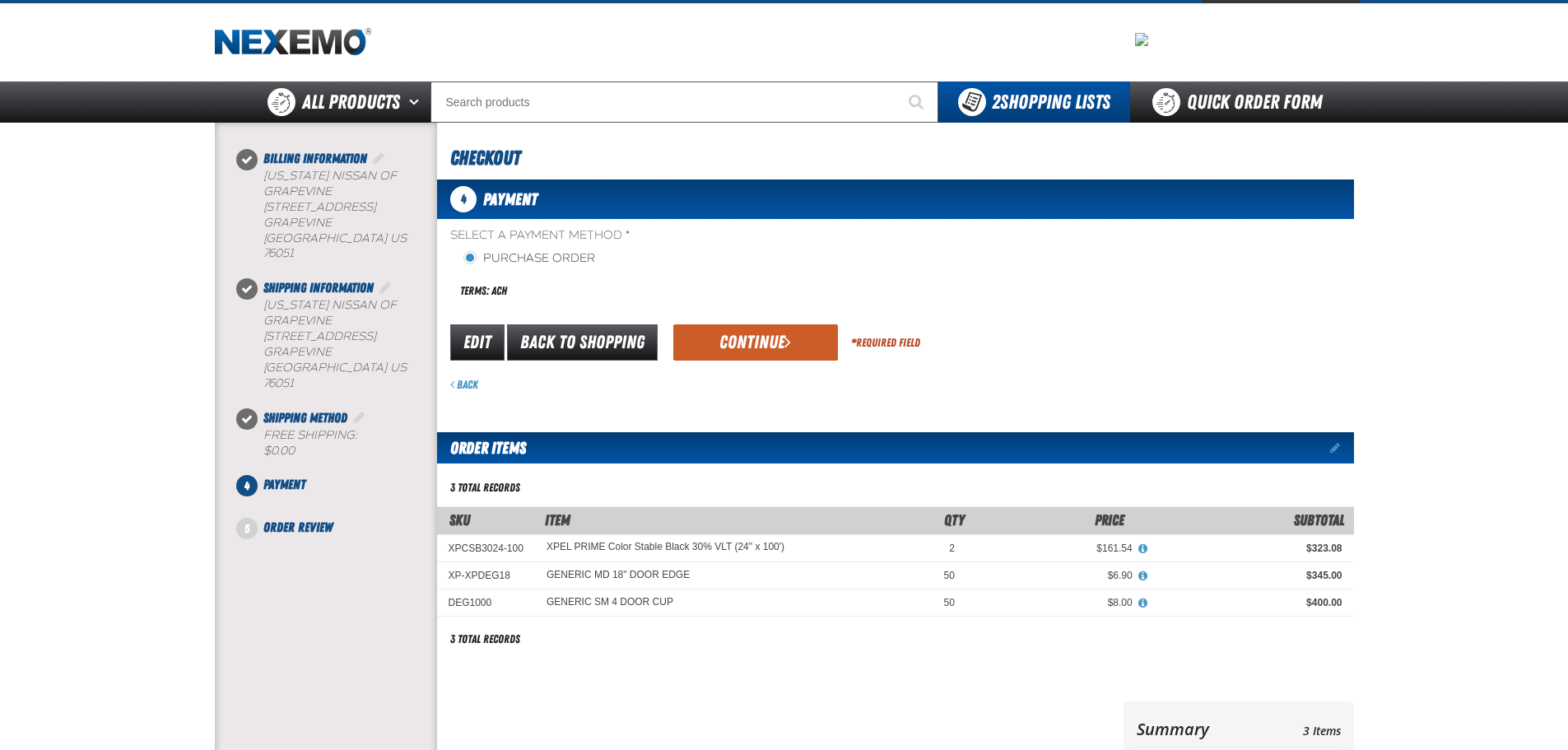
scroll to position [0, 0]
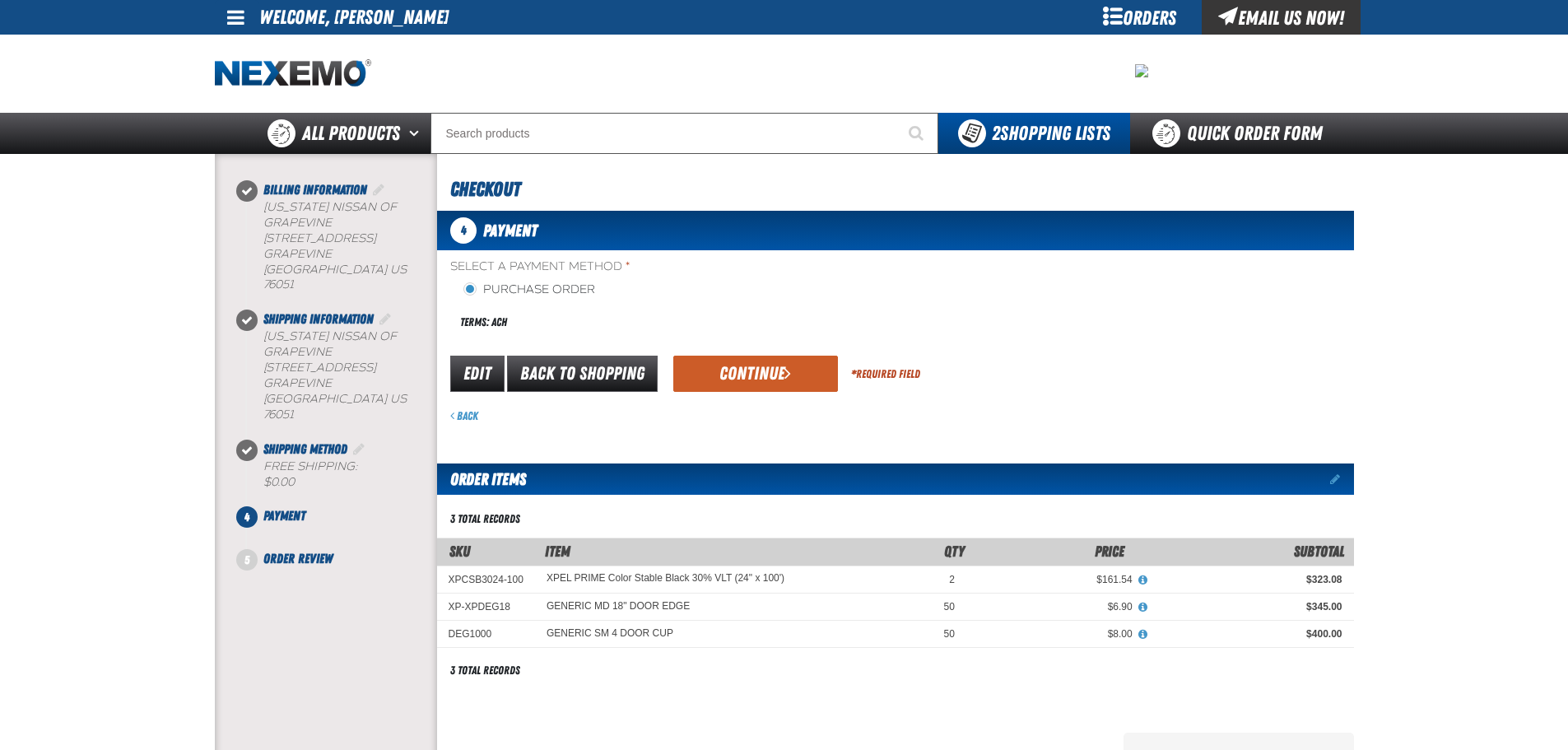
click at [735, 366] on button "Continue" at bounding box center [756, 373] width 165 height 36
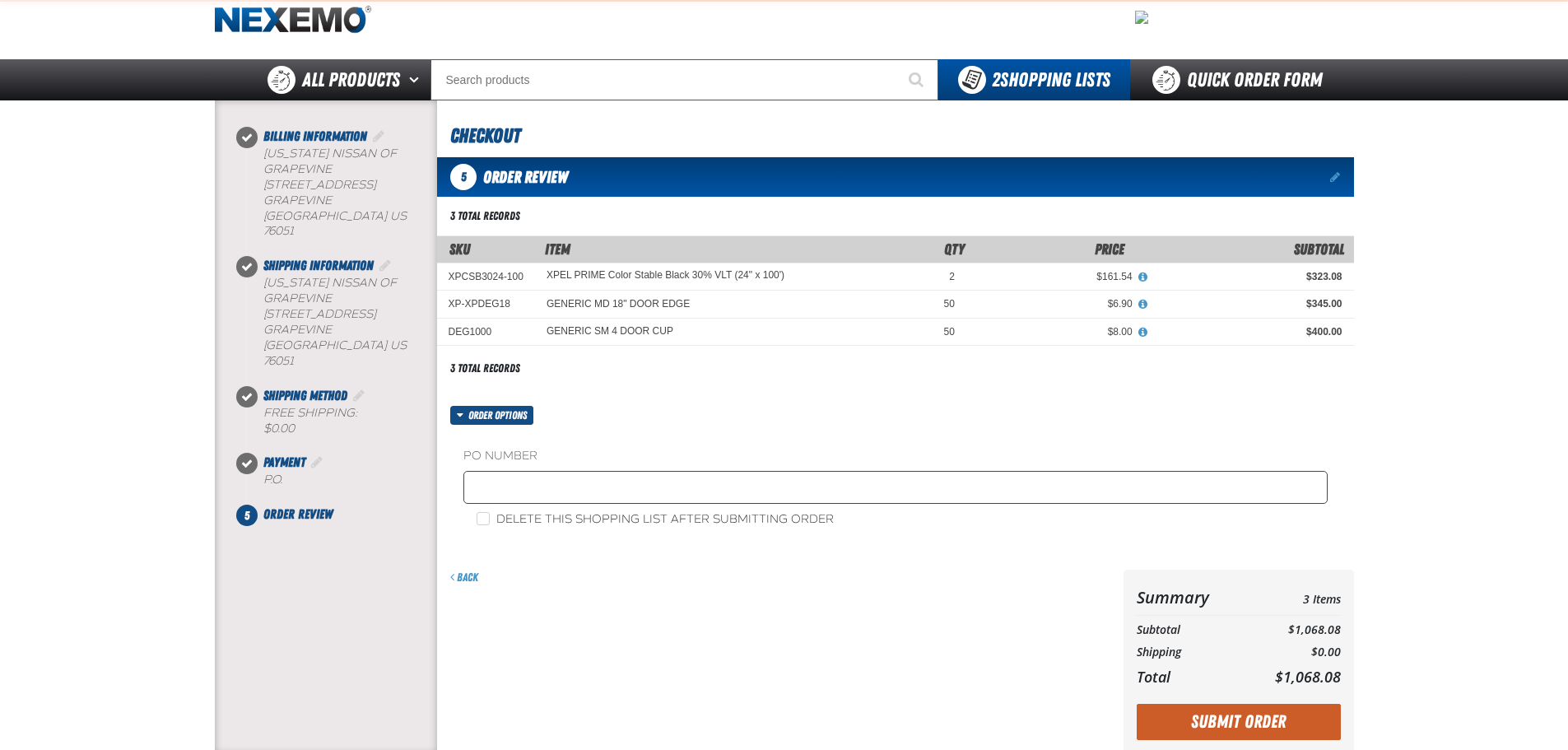
scroll to position [82, 0]
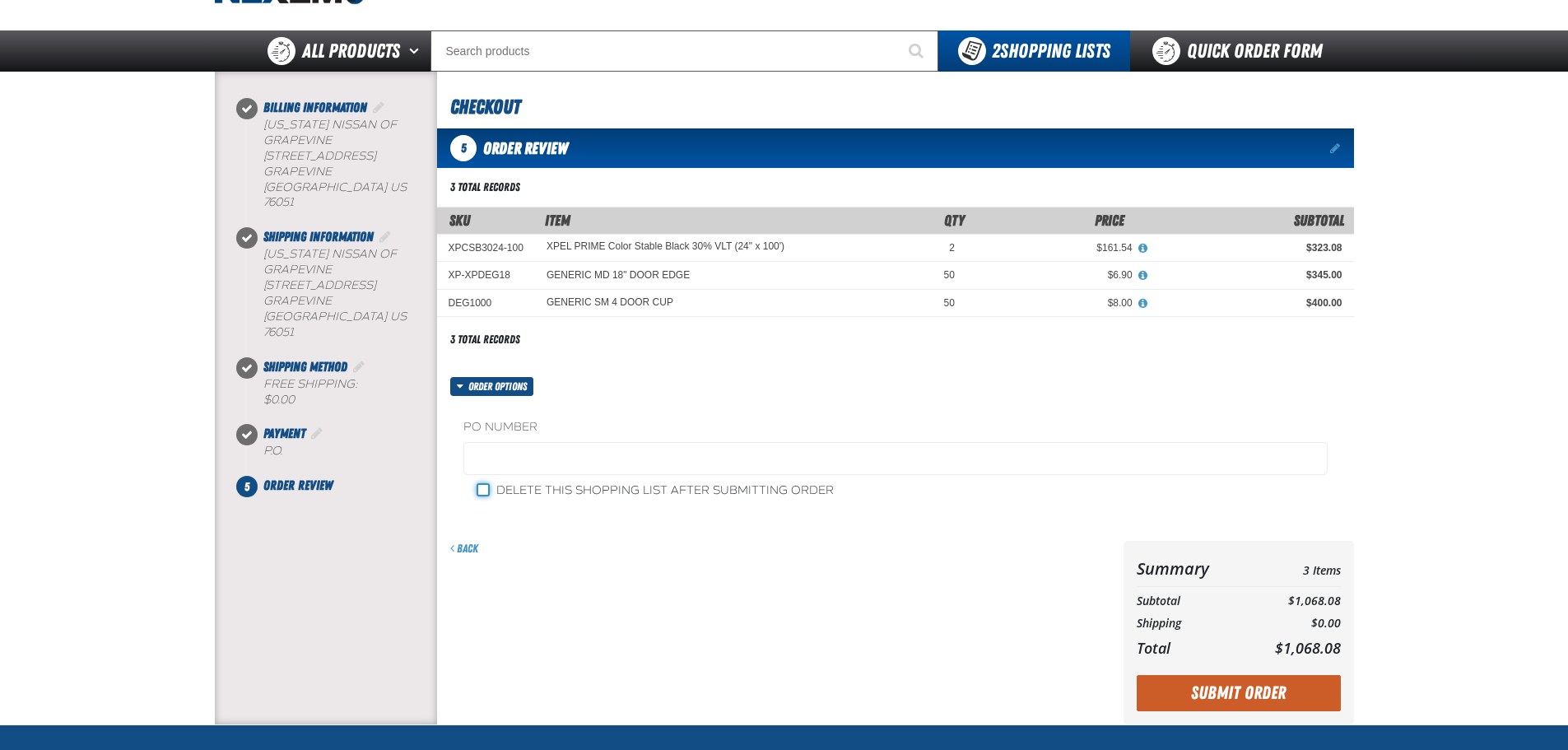
click at [482, 493] on input "Delete this shopping list after submitting order" at bounding box center [483, 489] width 13 height 13
checkbox input "true"
click at [1241, 694] on button "Submit Order" at bounding box center [1239, 693] width 204 height 36
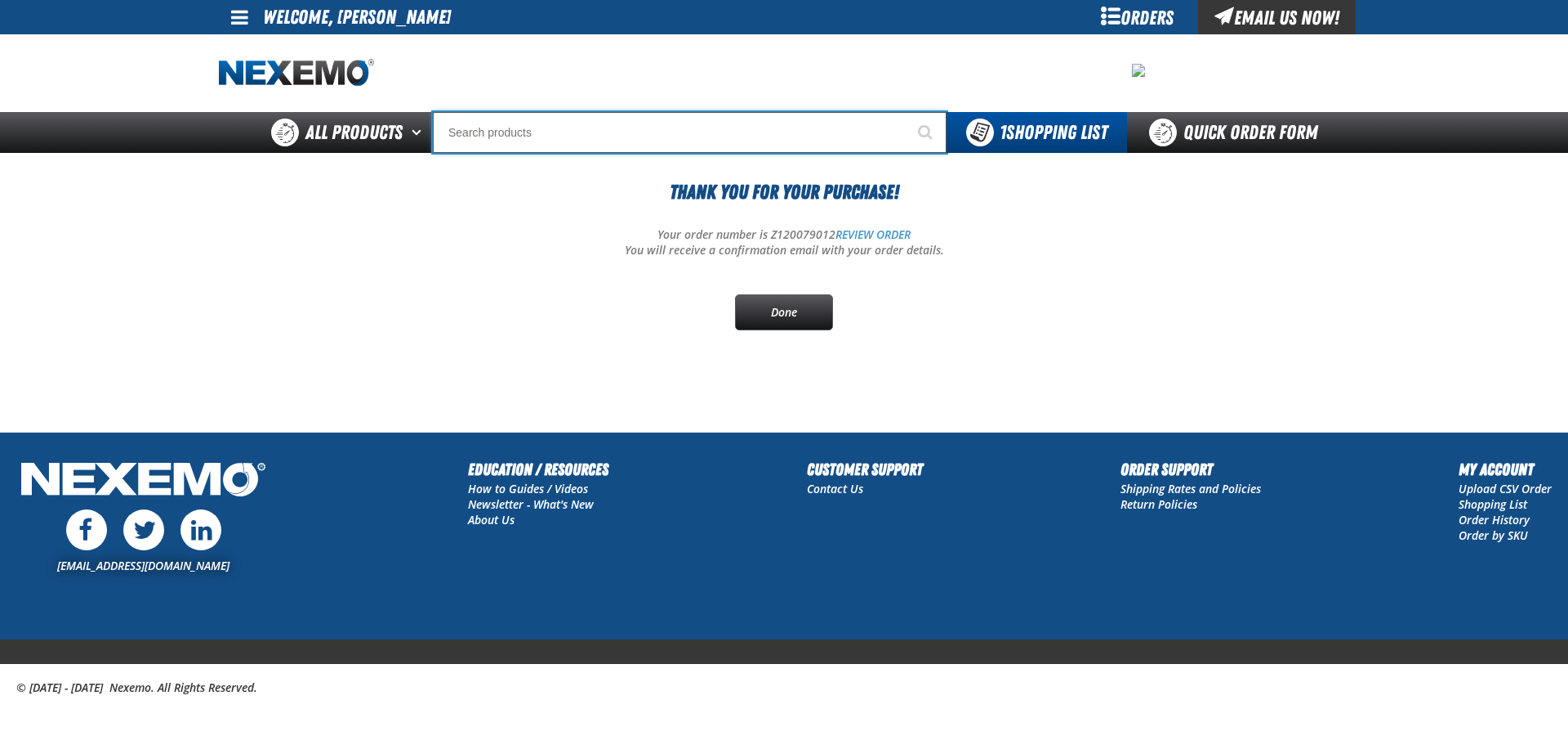
click at [527, 136] on input "Search" at bounding box center [690, 132] width 514 height 40
paste input "OLFA AB-50S Stainless Steel Snap Blades - 50 Pack"
type input "OLFA AB-50S Stainless Steel Snap Blades - 50 Pack"
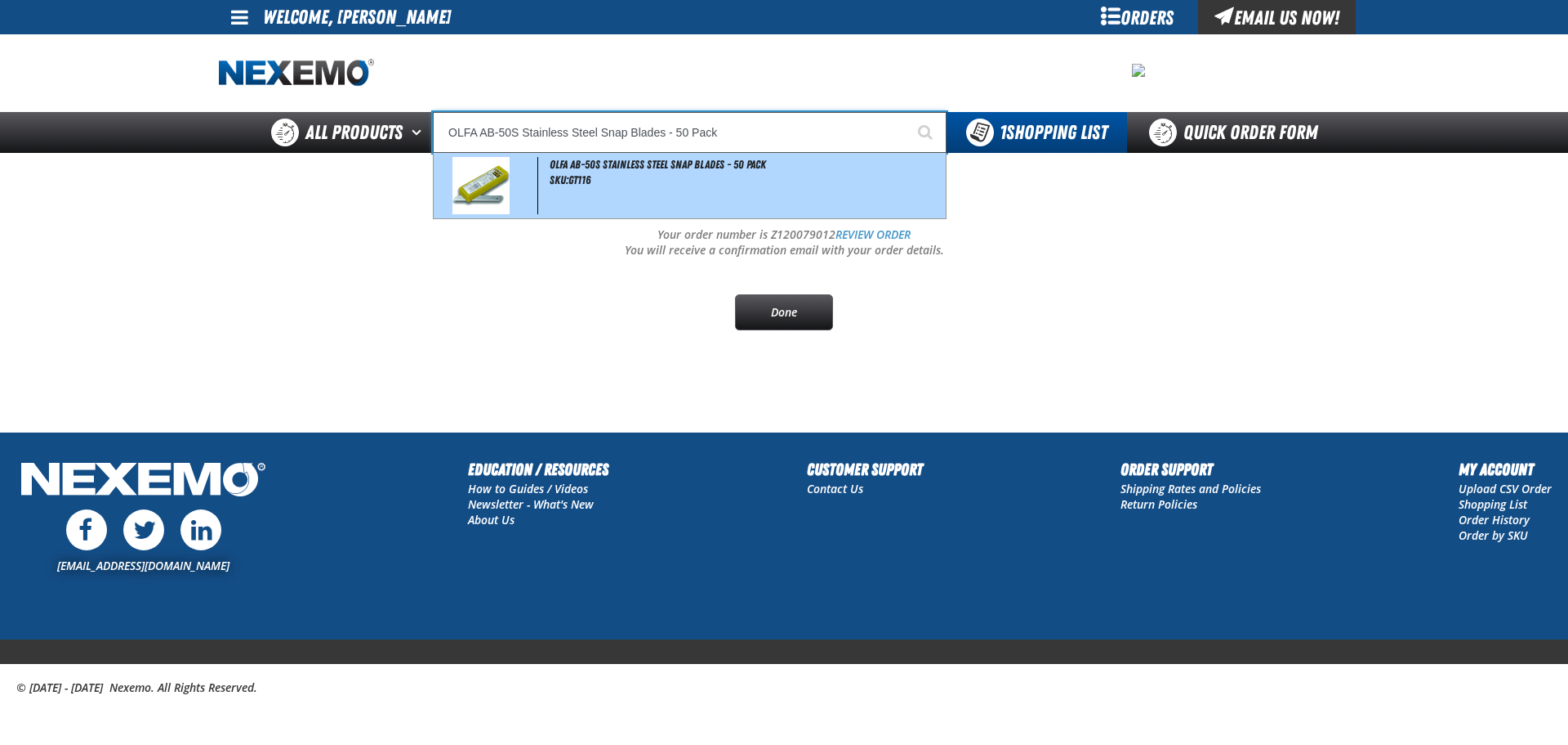
click at [506, 203] on img at bounding box center [481, 186] width 57 height 57
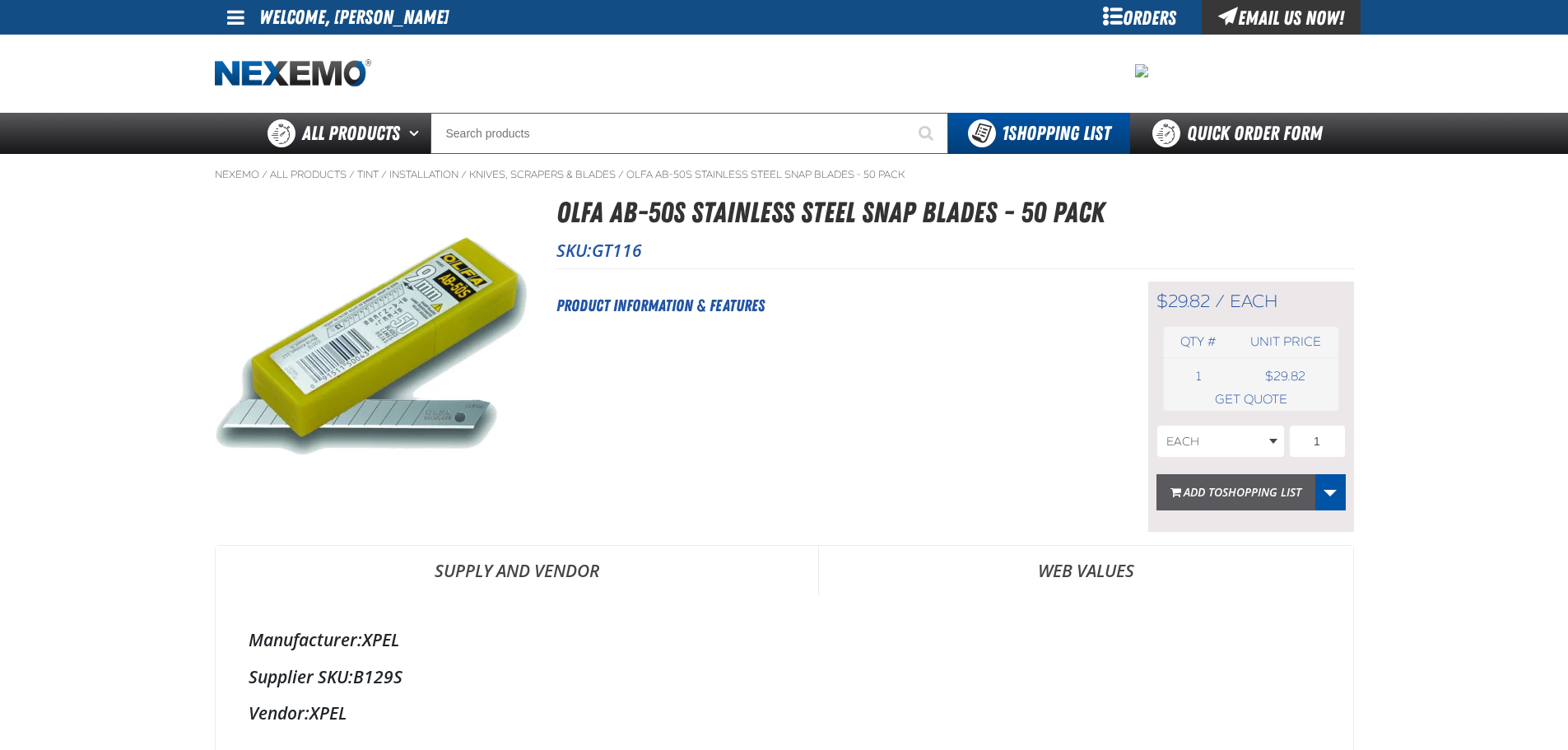
click at [1230, 495] on span "Shopping List" at bounding box center [1261, 491] width 79 height 16
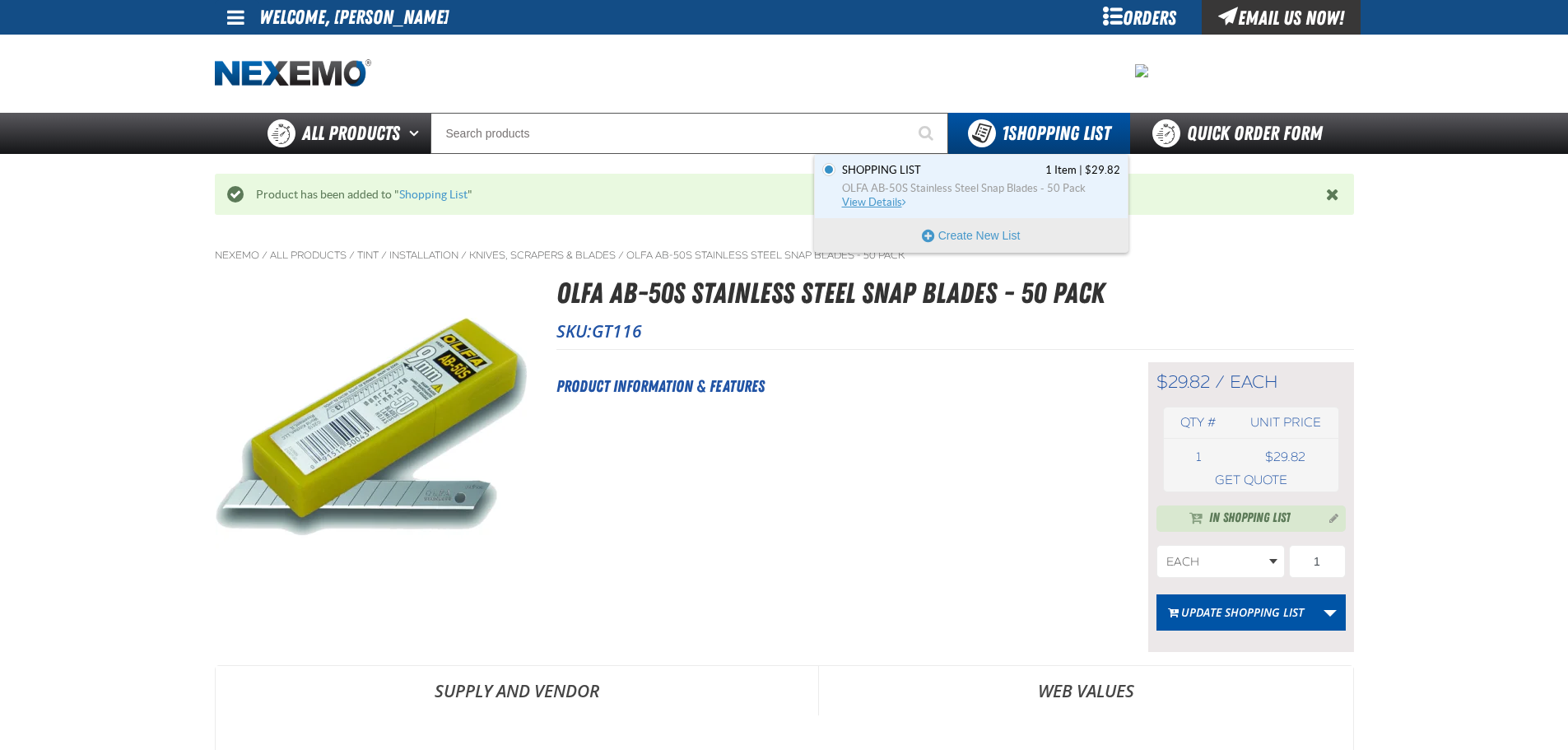
click at [882, 208] on link "Shopping List 1 Item | $29.82 OLFA AB-50S Stainless Steel Snap Blades - 50 Pack…" at bounding box center [980, 186] width 281 height 47
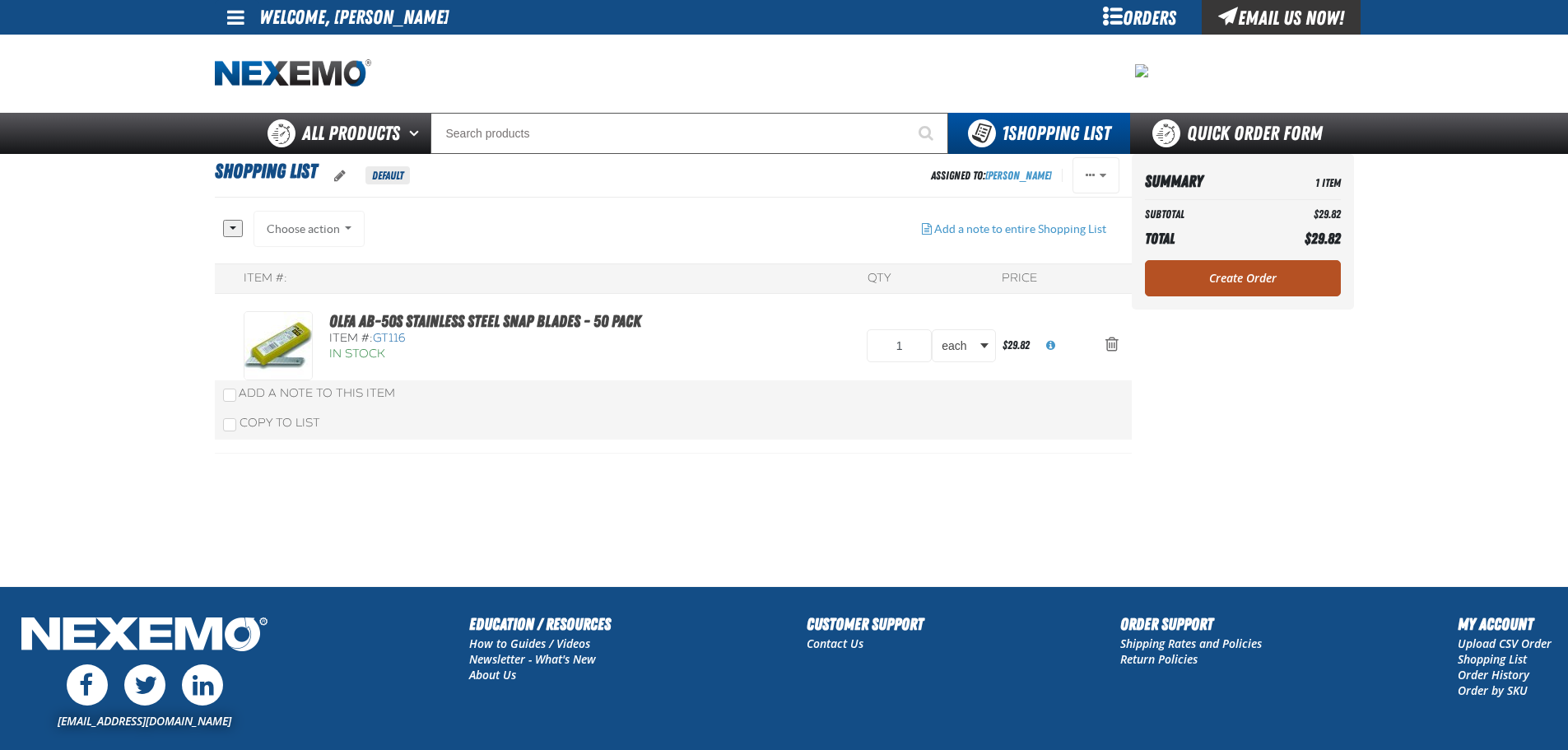
click at [1233, 287] on link "Create Order" at bounding box center [1243, 277] width 196 height 36
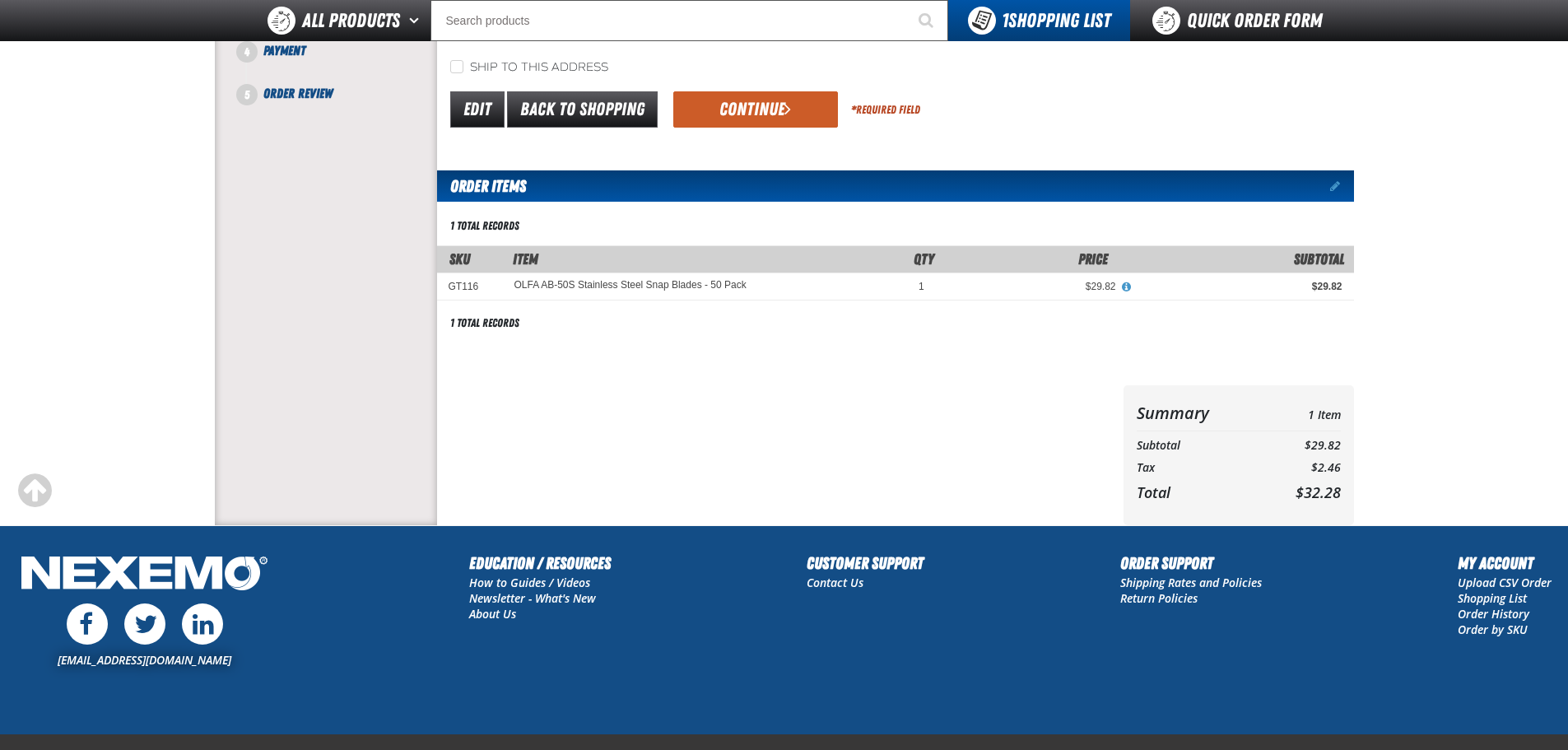
scroll to position [247, 0]
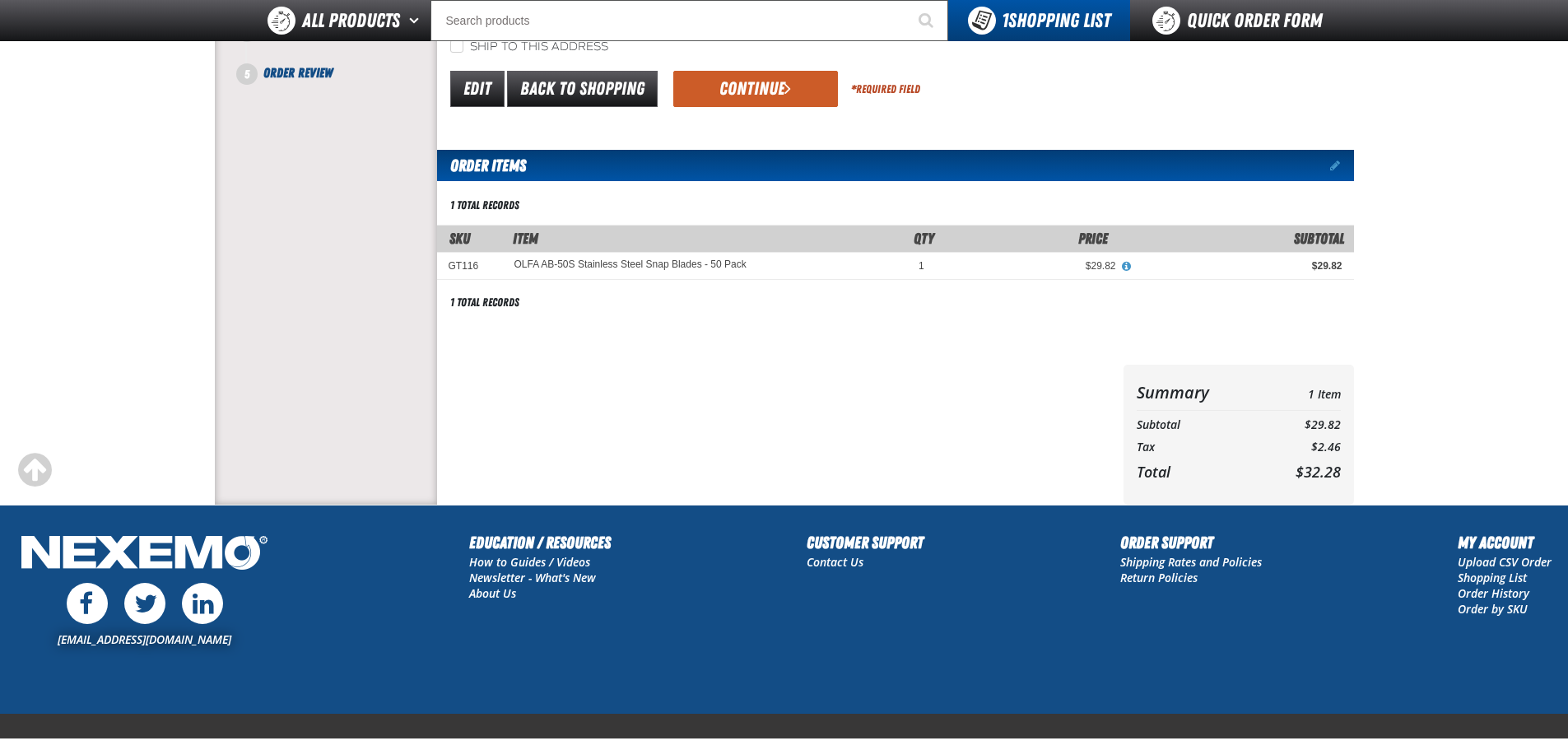
click at [763, 97] on button "Continue" at bounding box center [756, 89] width 165 height 36
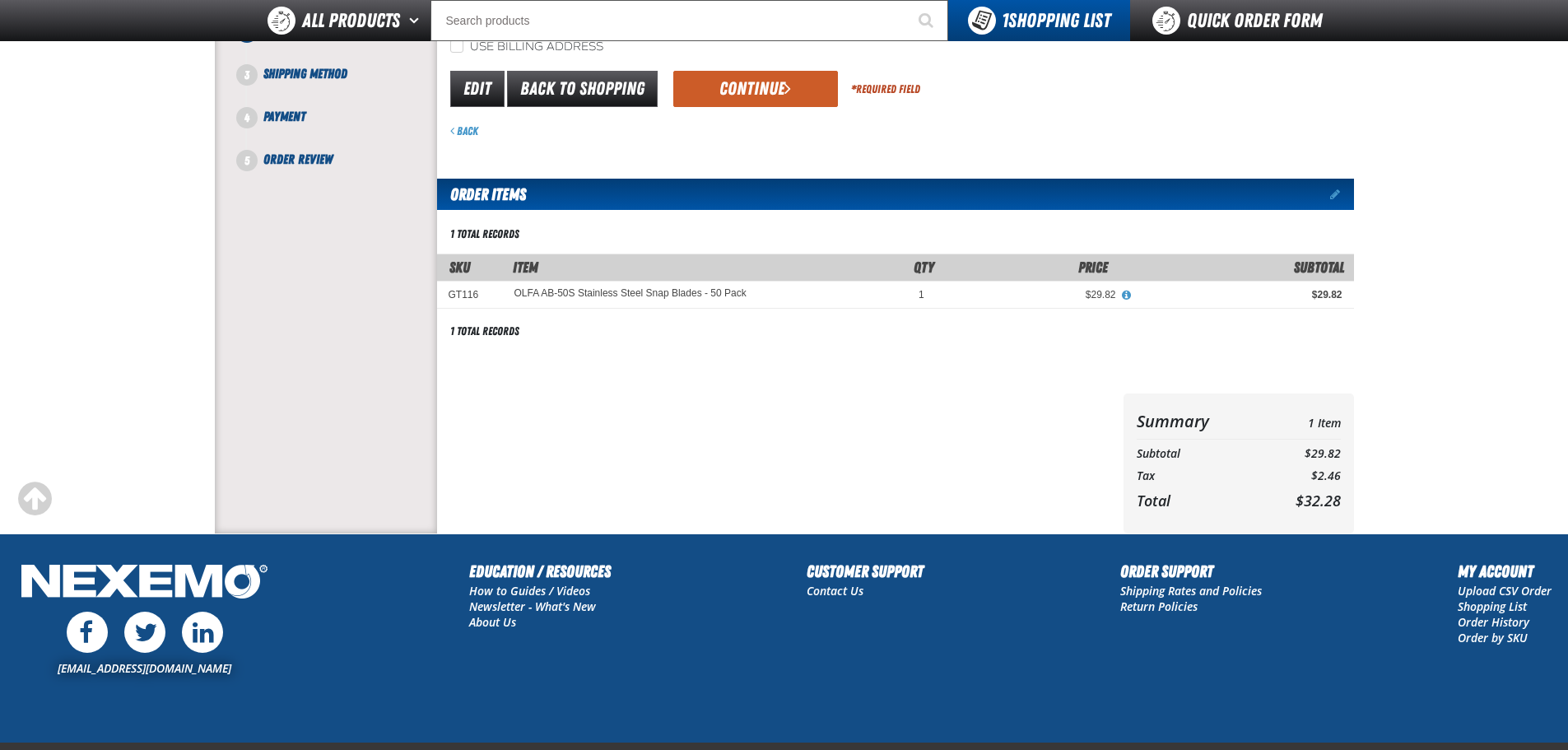
click at [754, 86] on button "Continue" at bounding box center [756, 89] width 165 height 36
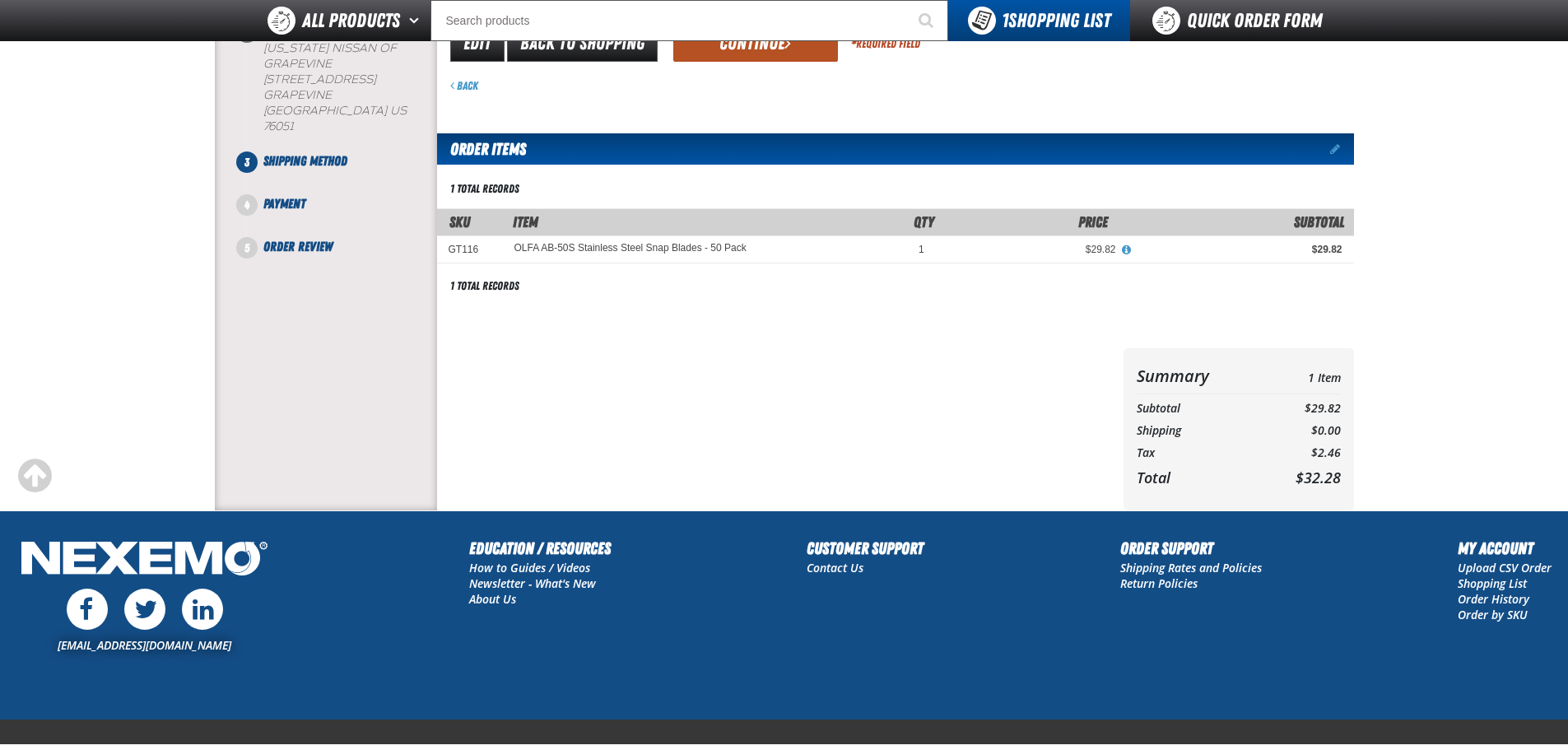
click at [750, 50] on button "Continue" at bounding box center [756, 43] width 165 height 36
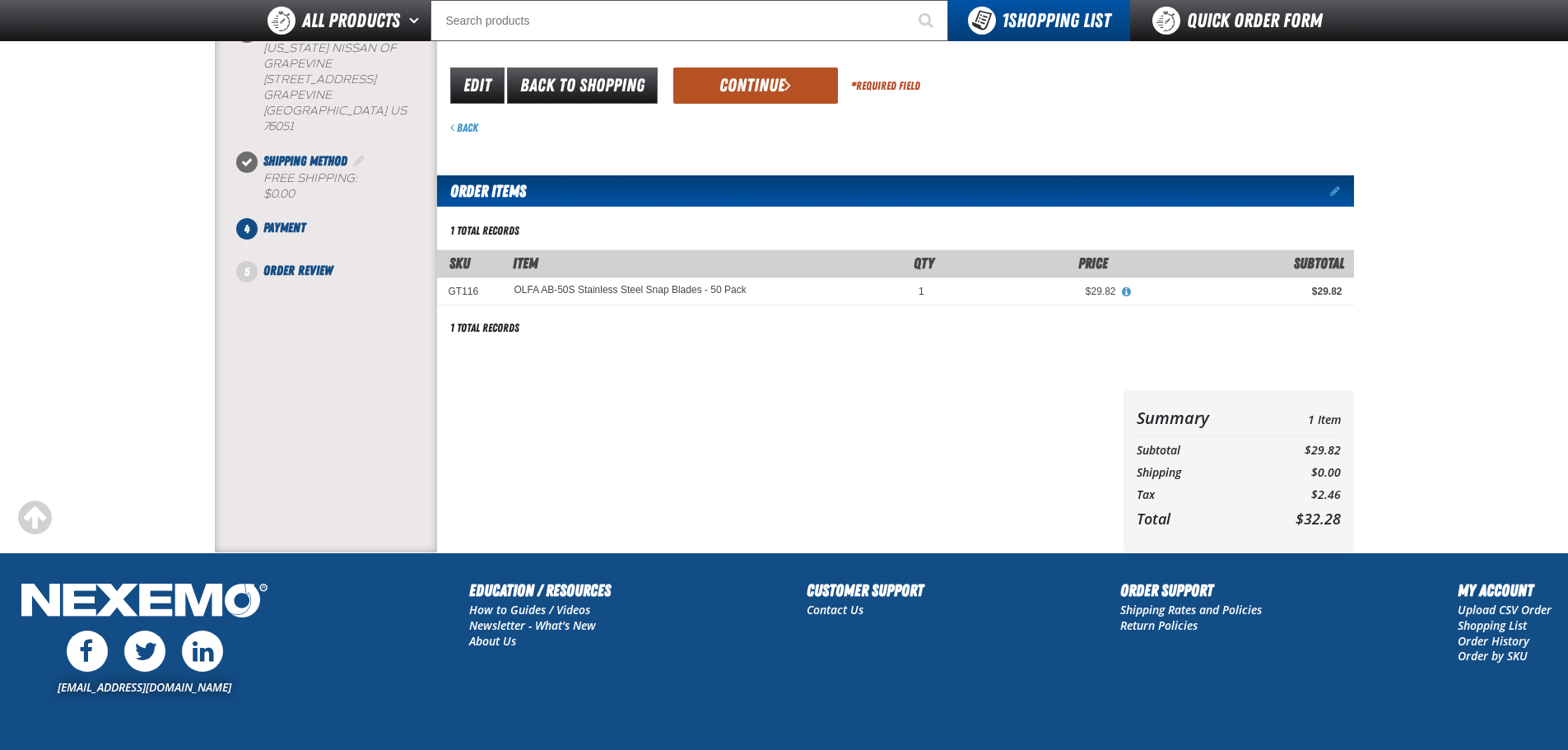
click at [734, 72] on button "Continue" at bounding box center [756, 85] width 165 height 36
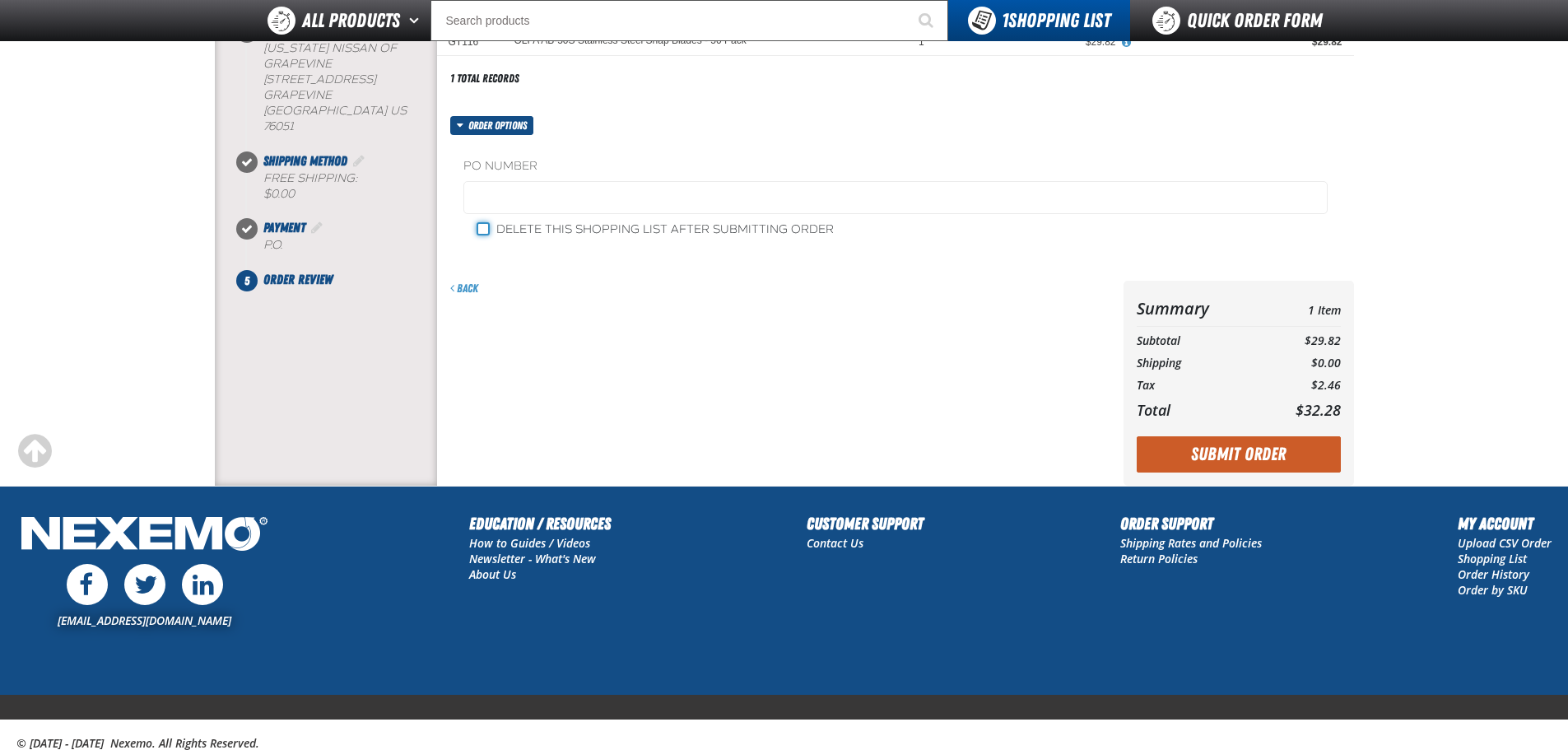
click at [478, 235] on input "Delete this shopping list after submitting order" at bounding box center [483, 228] width 13 height 13
checkbox input "true"
click at [1234, 446] on button "Submit Order" at bounding box center [1239, 454] width 204 height 36
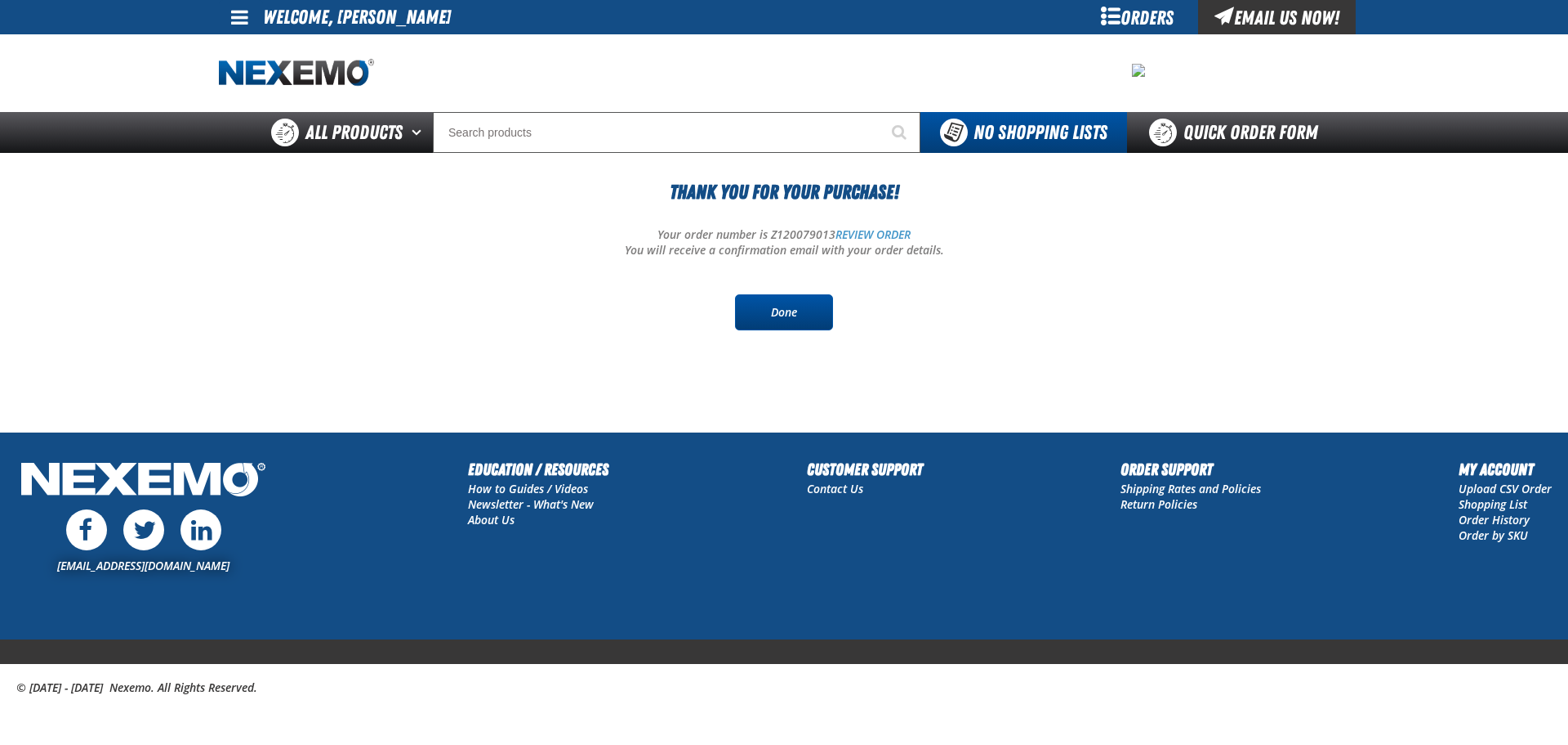
click at [802, 317] on link "Done" at bounding box center [784, 311] width 98 height 36
